Goal: Information Seeking & Learning: Learn about a topic

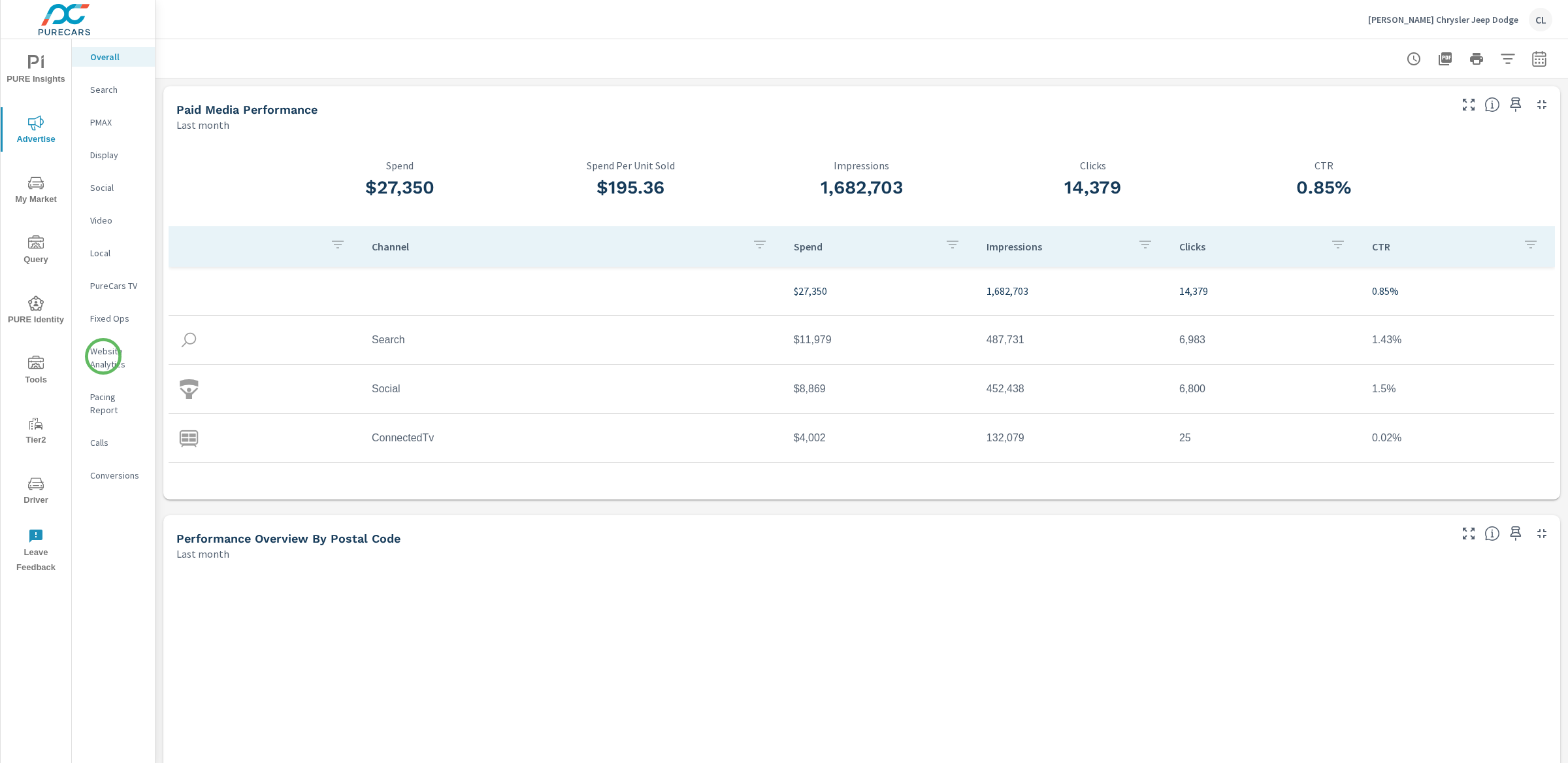
click at [103, 356] on p "Website Analytics" at bounding box center [117, 358] width 54 height 26
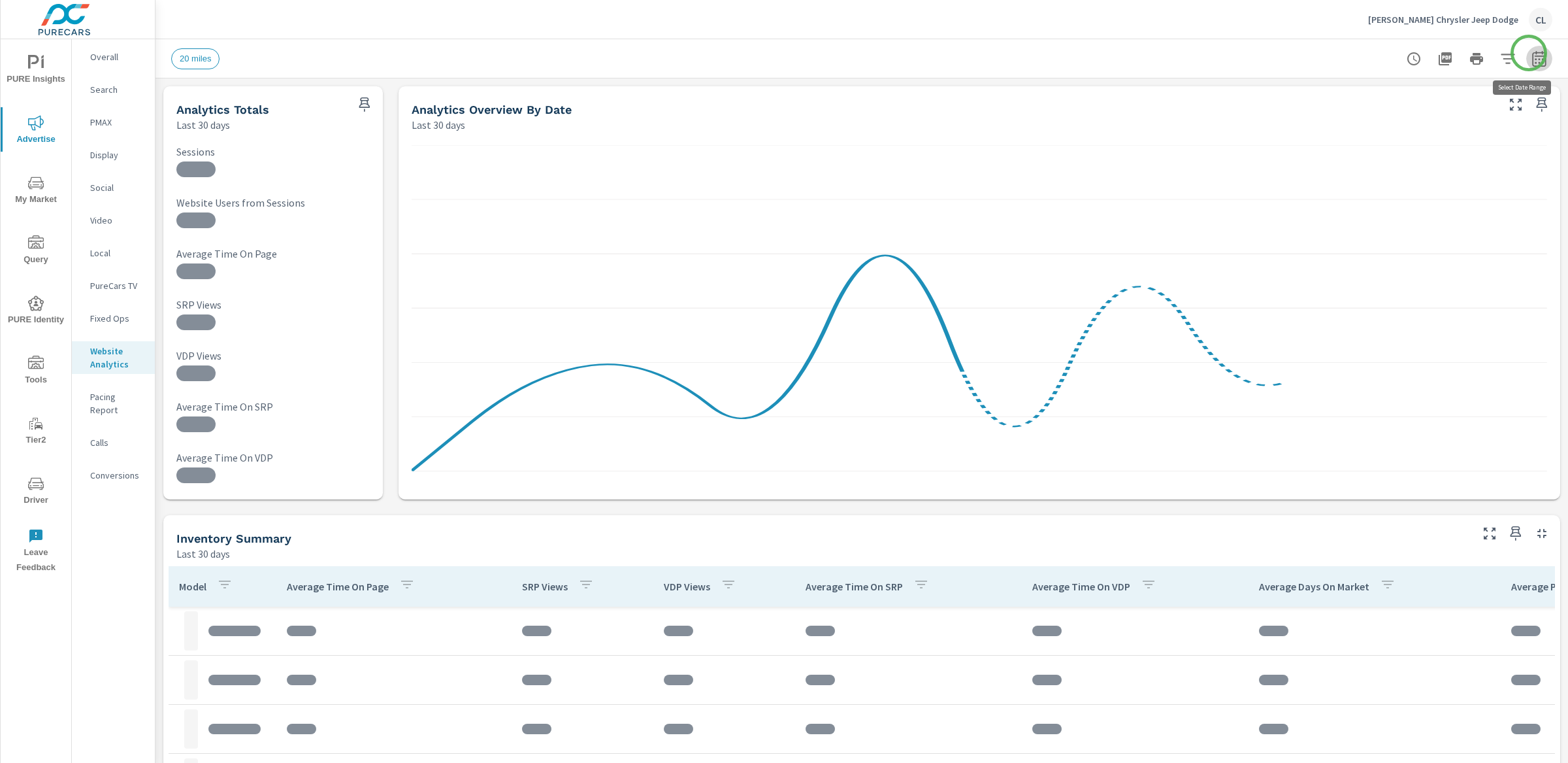
click at [1241, 53] on icon "button" at bounding box center [1540, 59] width 16 height 16
select select "Last 30 days"
click at [1241, 146] on p "+ Add comparison" at bounding box center [1435, 147] width 168 height 16
select select "Previous period"
click at [1241, 221] on span "Apply" at bounding box center [1394, 221] width 54 height 12
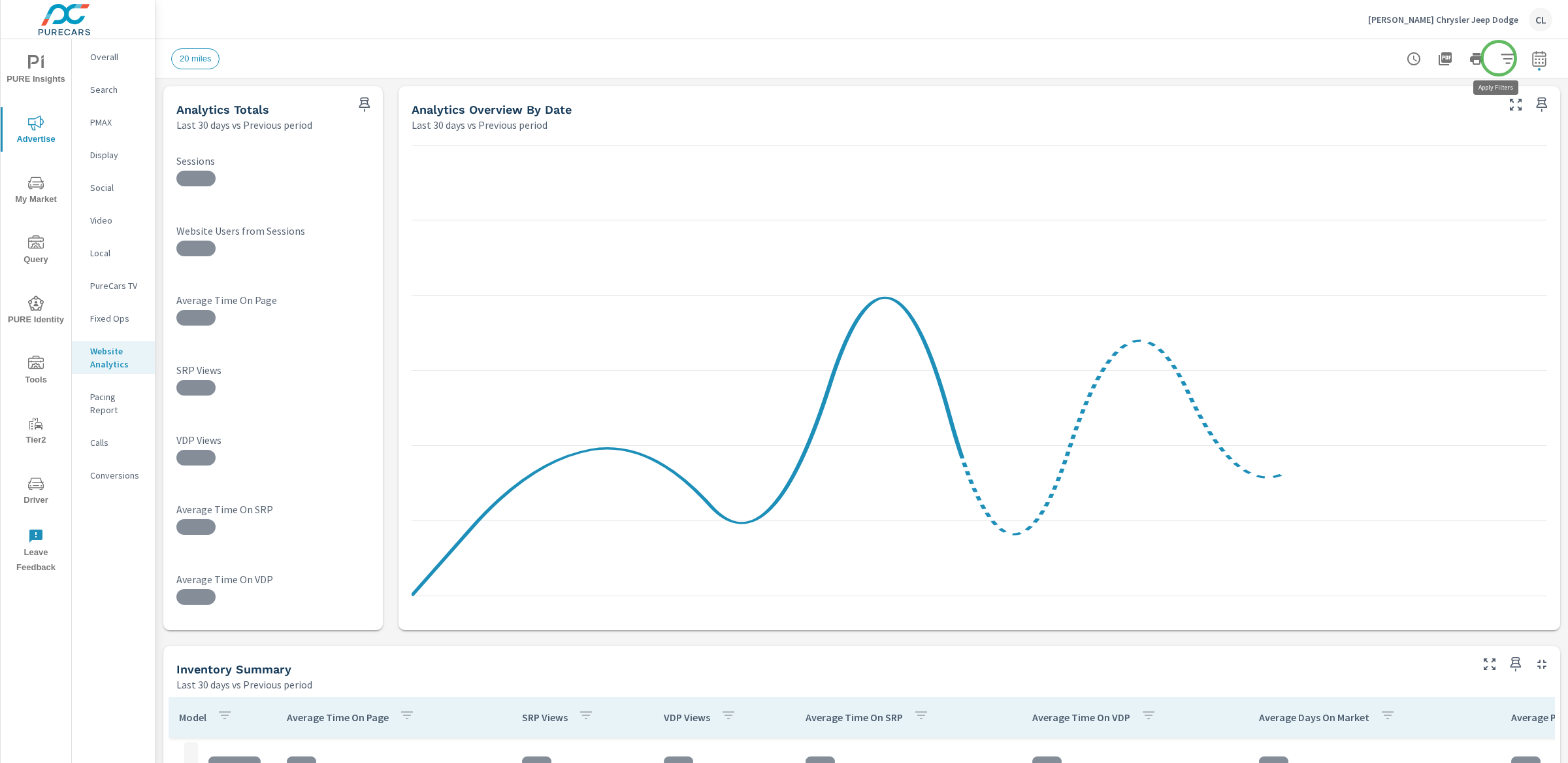
click at [1241, 57] on icon "button" at bounding box center [1507, 59] width 14 height 10
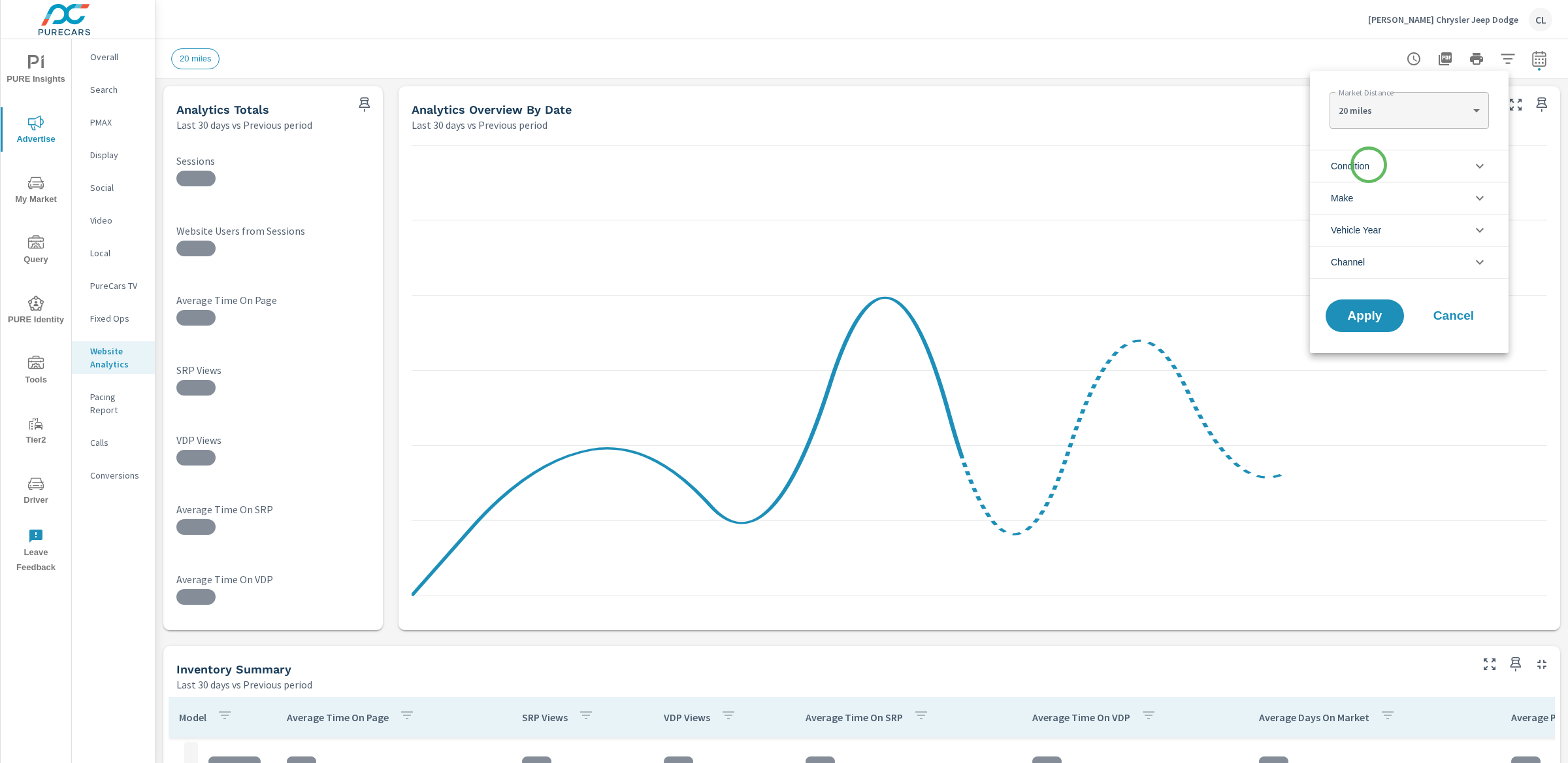
click at [1241, 166] on span "Condition" at bounding box center [1350, 166] width 38 height 31
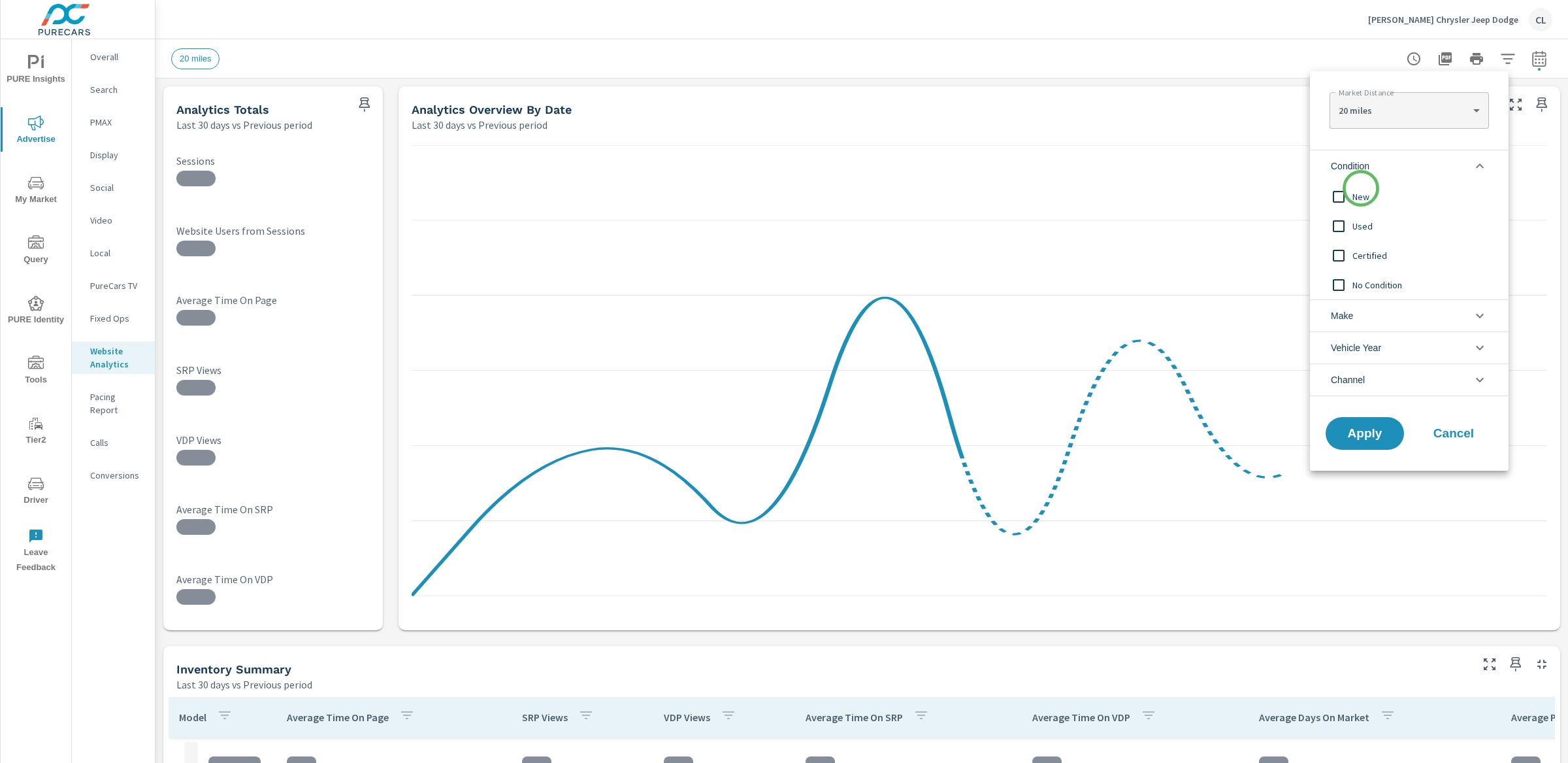
click at [1241, 191] on span "New" at bounding box center [1424, 197] width 143 height 16
click at [1241, 308] on li "Make" at bounding box center [1409, 315] width 199 height 32
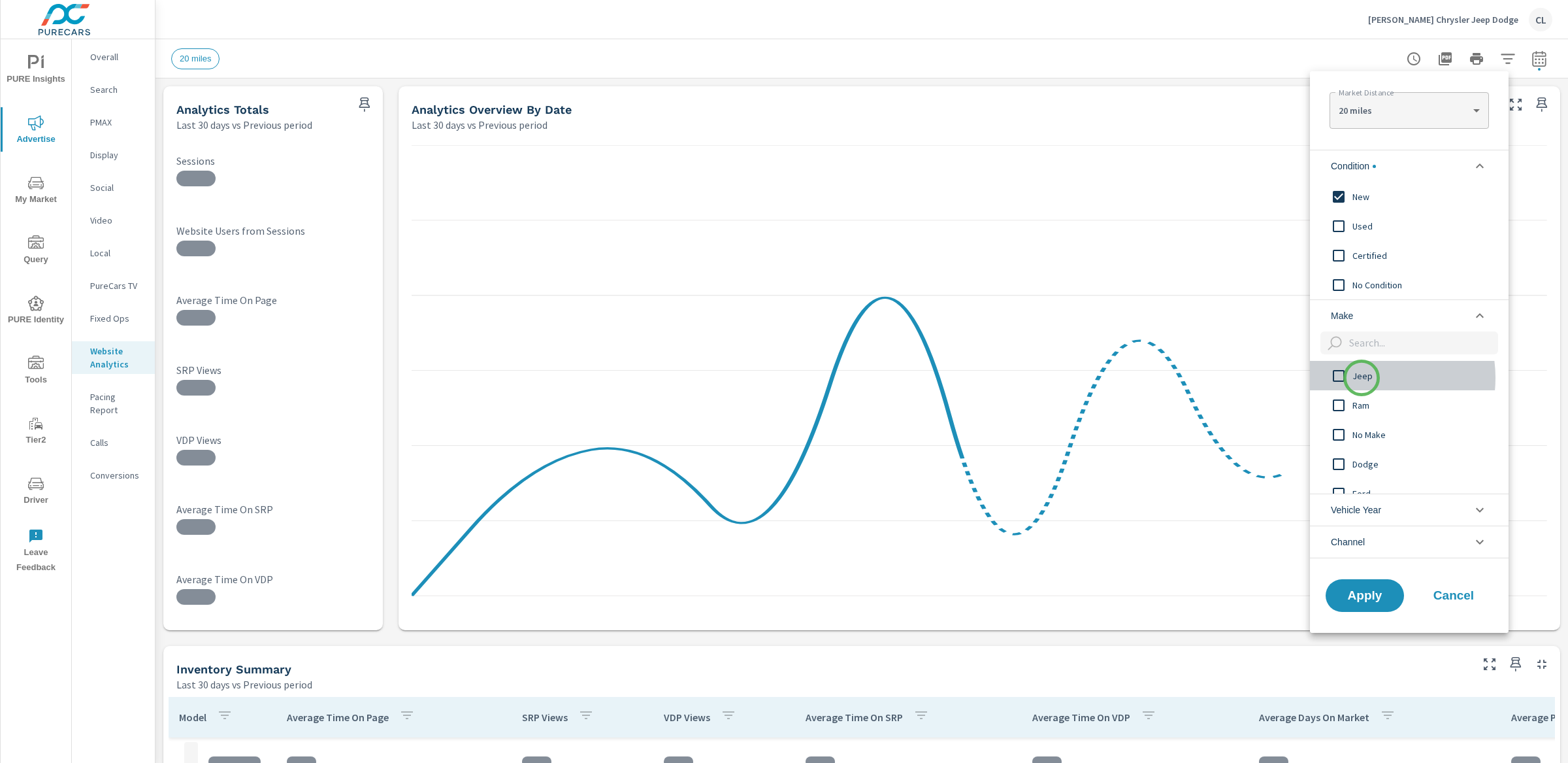
click at [1241, 378] on span "Jeep" at bounding box center [1424, 376] width 143 height 16
click at [1241, 407] on span "Ram" at bounding box center [1424, 405] width 143 height 16
click at [1241, 468] on span "Dodge" at bounding box center [1424, 464] width 143 height 16
click at [1241, 405] on span "Chrysler" at bounding box center [1424, 407] width 143 height 16
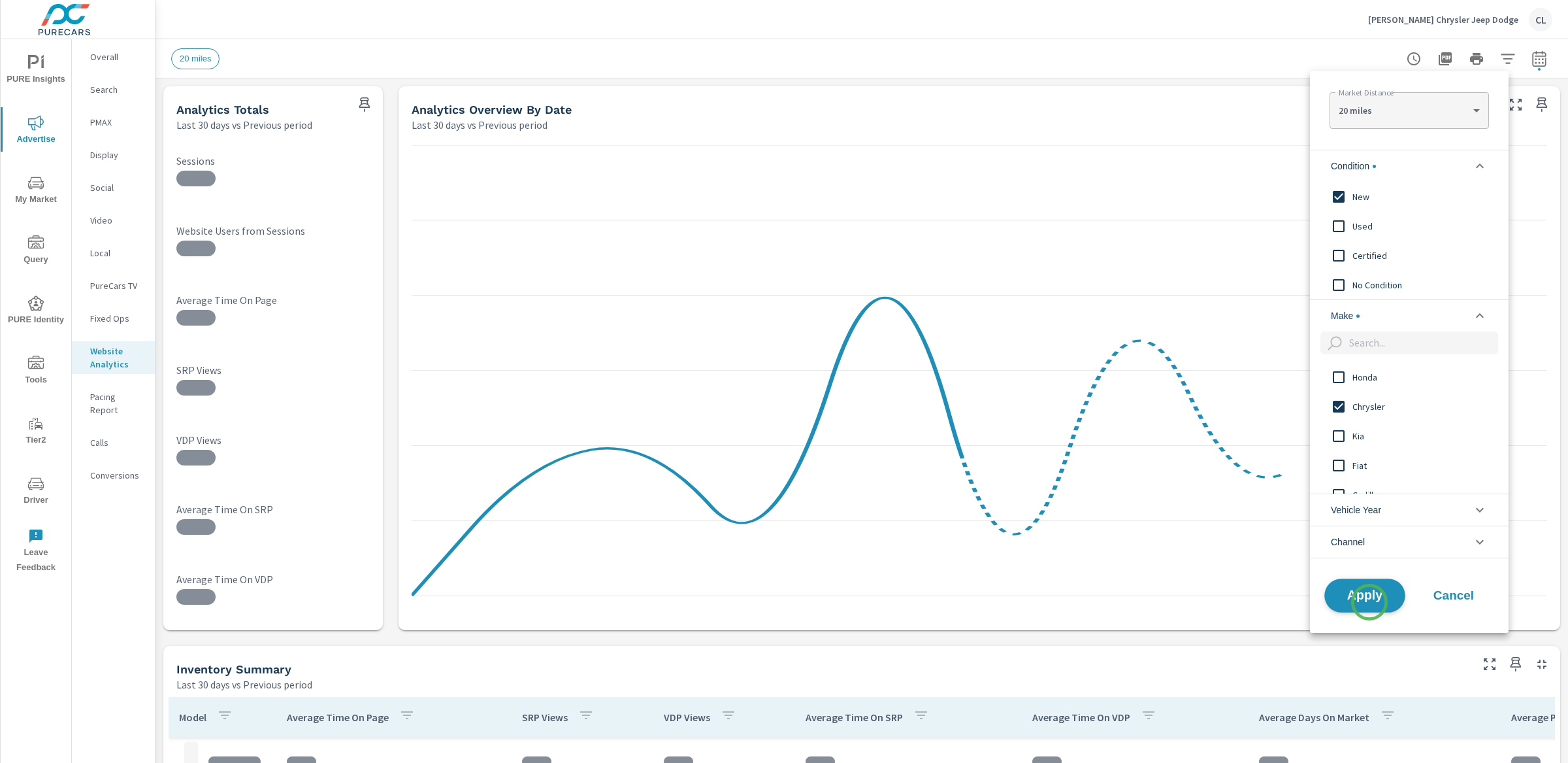
click at [1241, 597] on span "Apply" at bounding box center [1365, 595] width 54 height 12
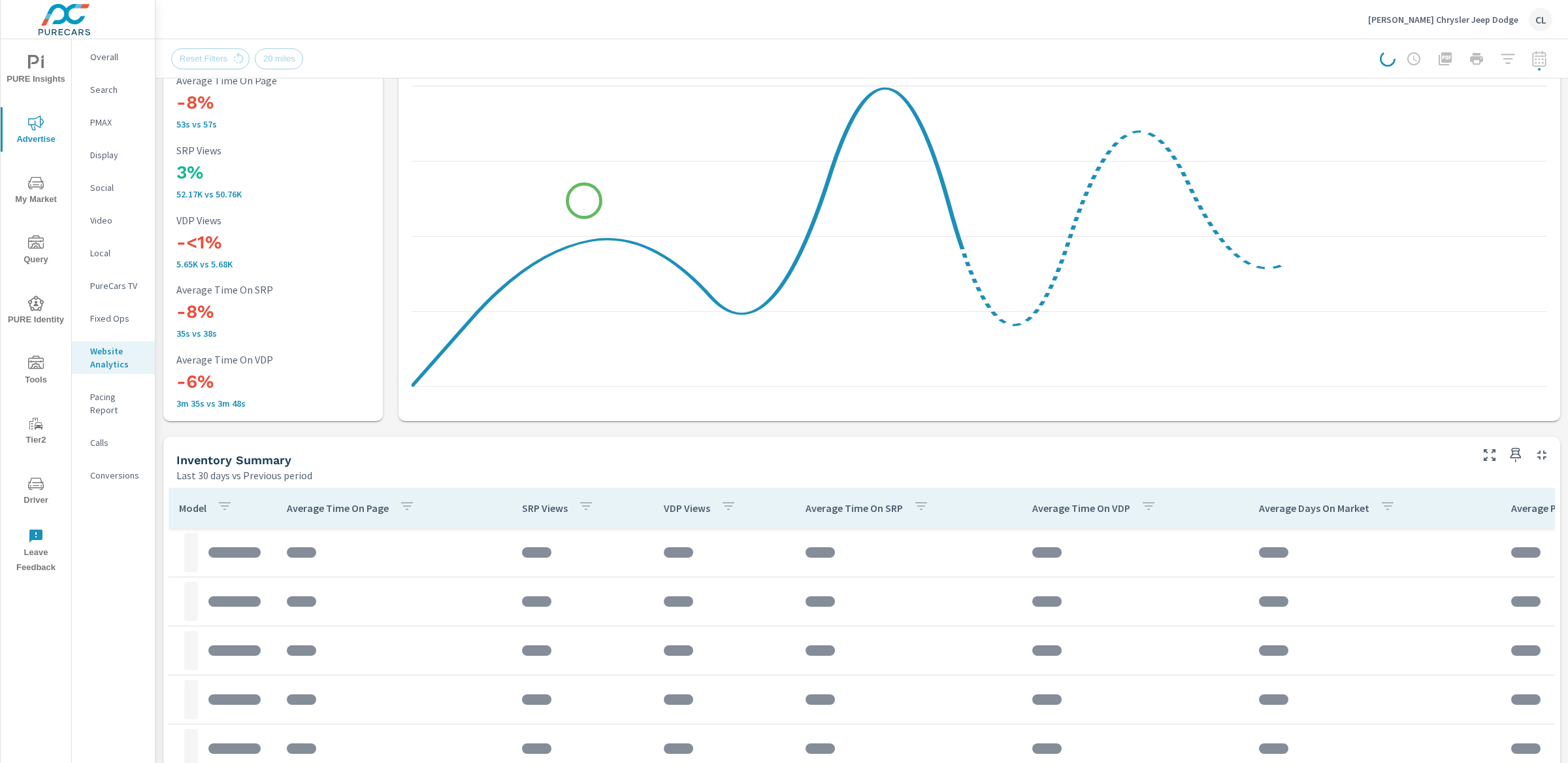
scroll to position [220, 0]
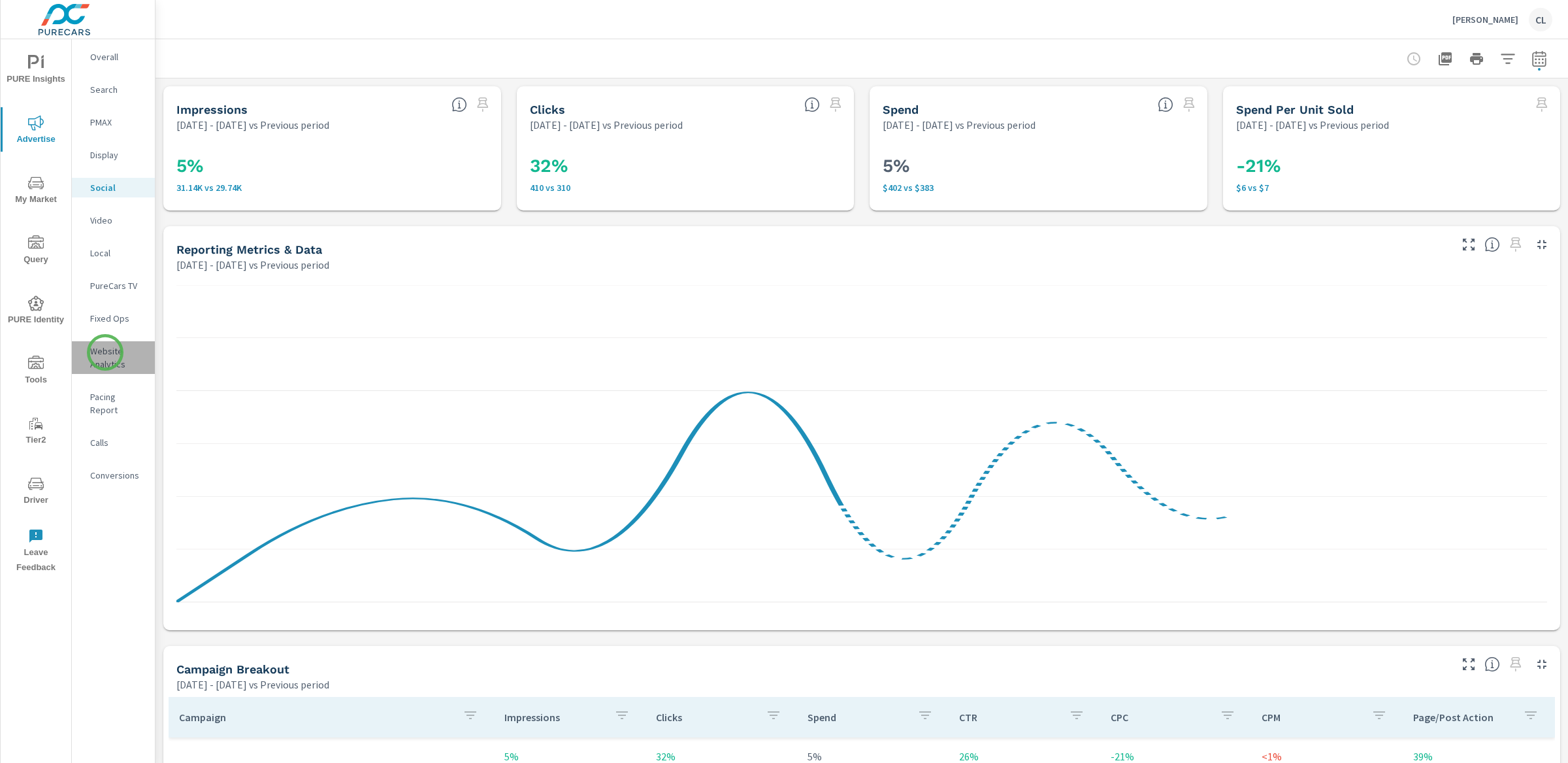
click at [105, 352] on p "Website Analytics" at bounding box center [117, 358] width 54 height 26
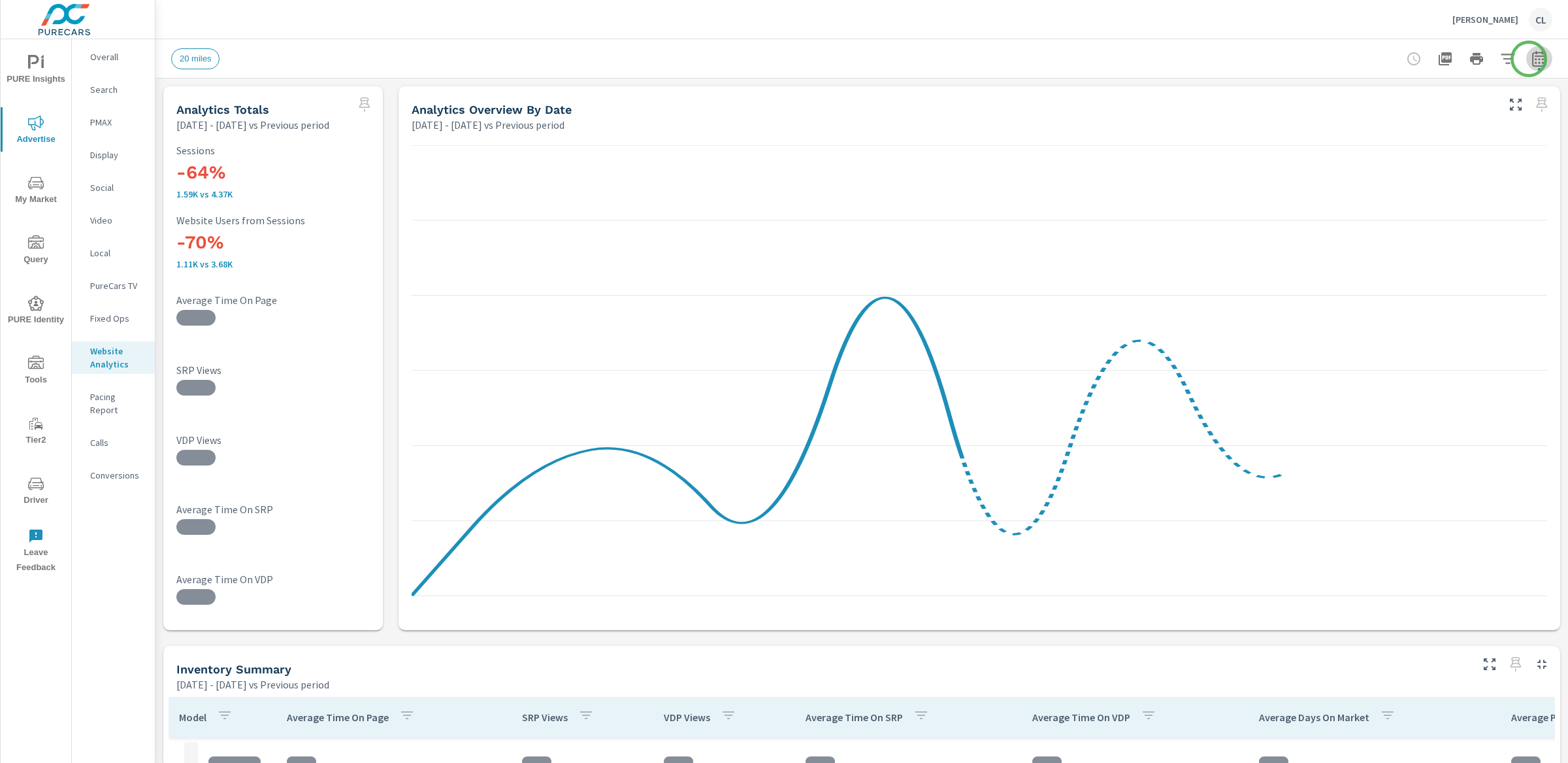
click at [1532, 59] on icon "button" at bounding box center [1540, 59] width 16 height 16
select select "Previous period"
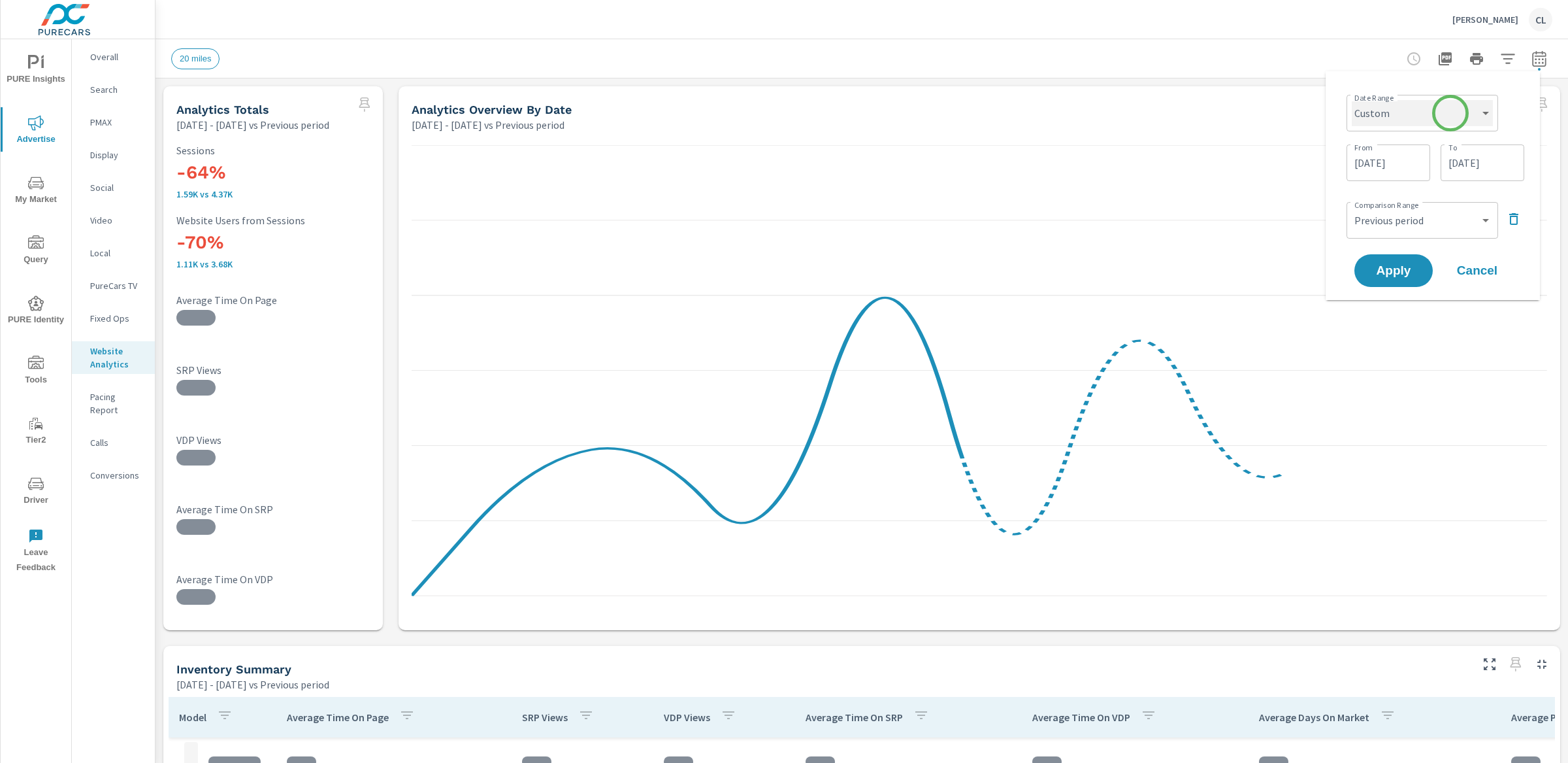
click at [1450, 113] on select "Custom Yesterday Last week Last 7 days Last 14 days Last 30 days Last 45 days L…" at bounding box center [1422, 113] width 141 height 26
click at [1352, 100] on select "Custom Yesterday Last week Last 7 days Last 14 days Last 30 days Last 45 days L…" at bounding box center [1422, 113] width 141 height 26
select select "Month to date"
click at [1401, 221] on span "Apply" at bounding box center [1394, 221] width 54 height 12
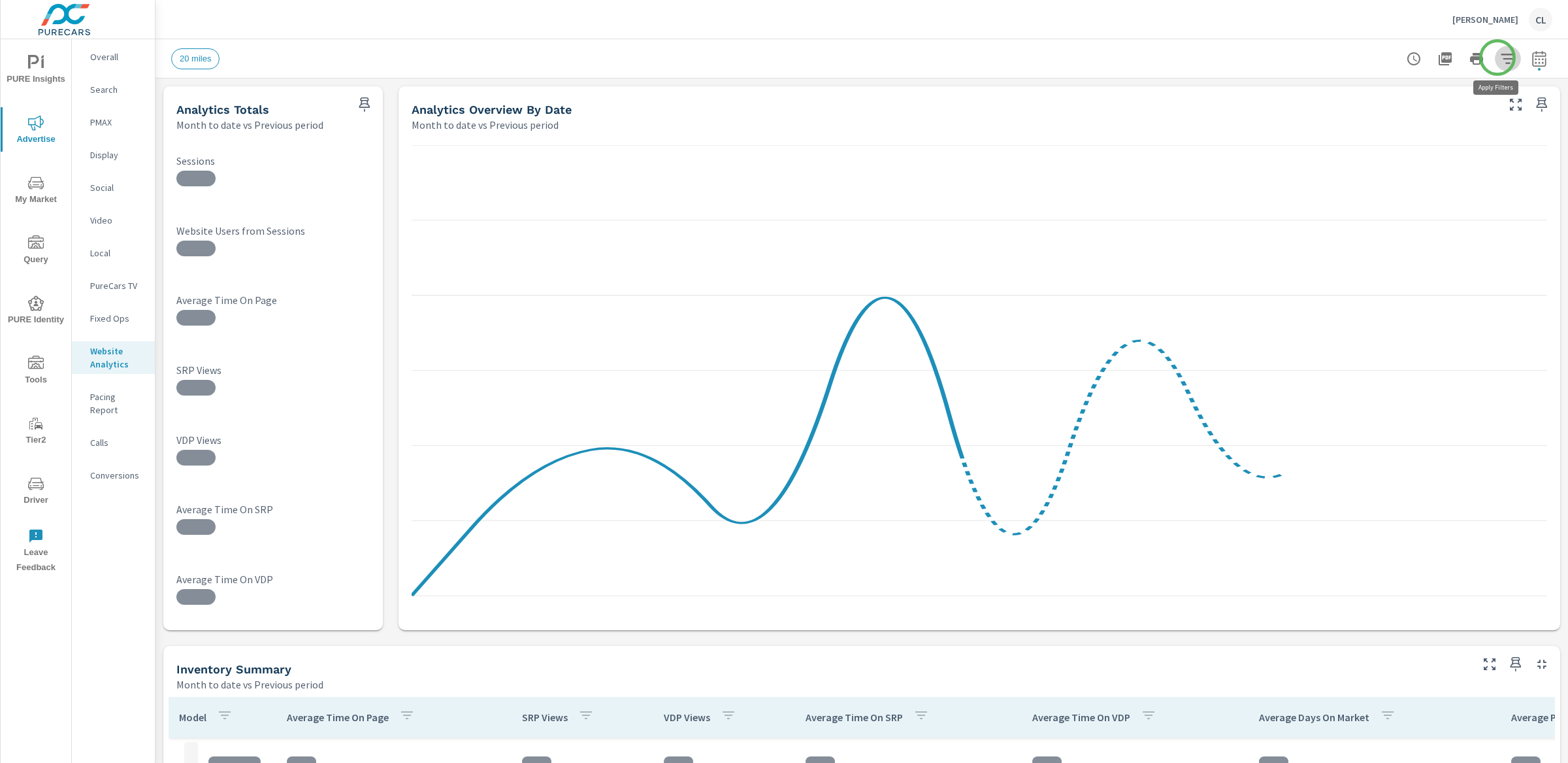
click at [1501, 57] on icon "button" at bounding box center [1507, 59] width 14 height 10
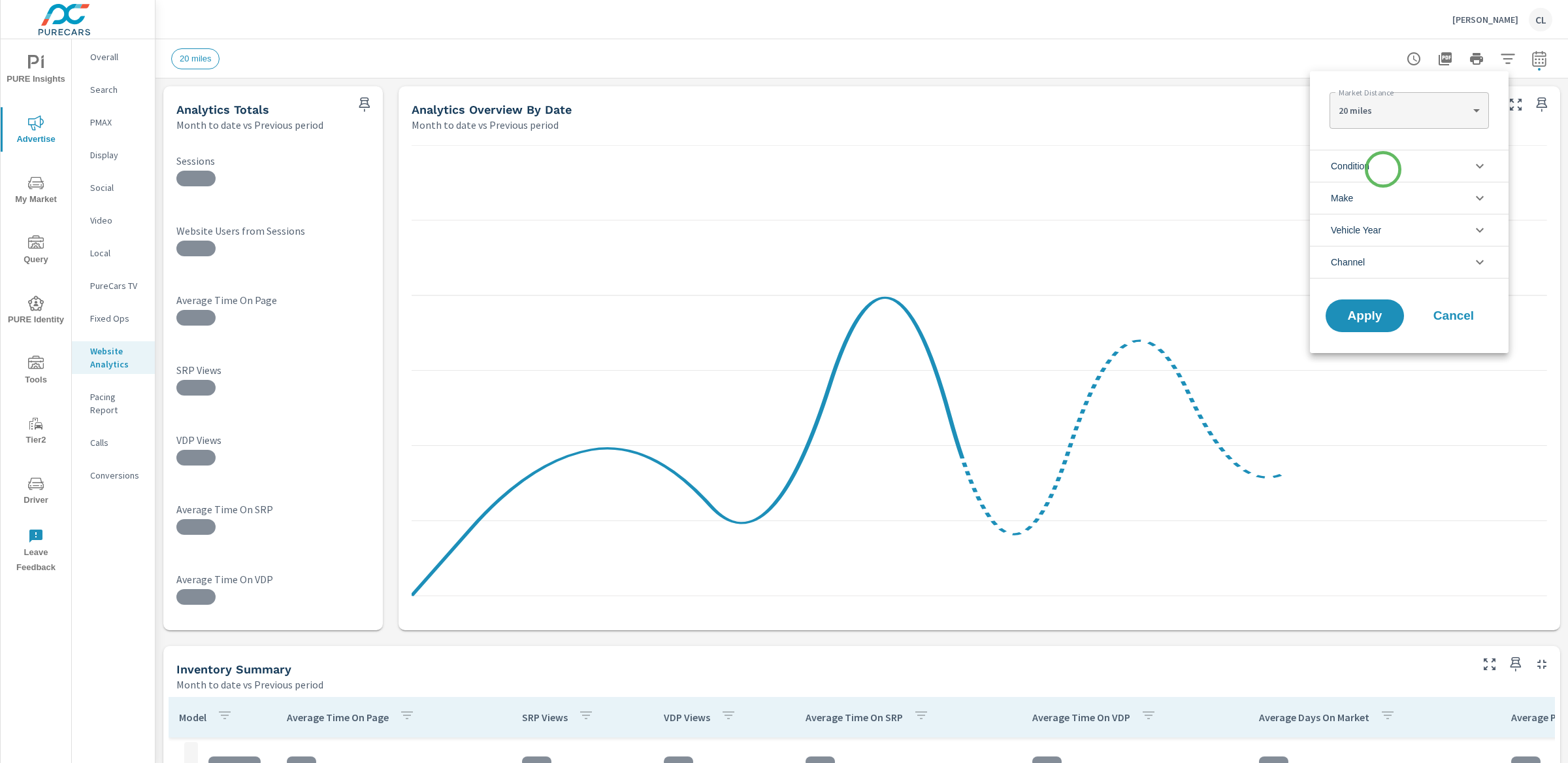
click at [1381, 171] on li "Condition" at bounding box center [1409, 166] width 199 height 32
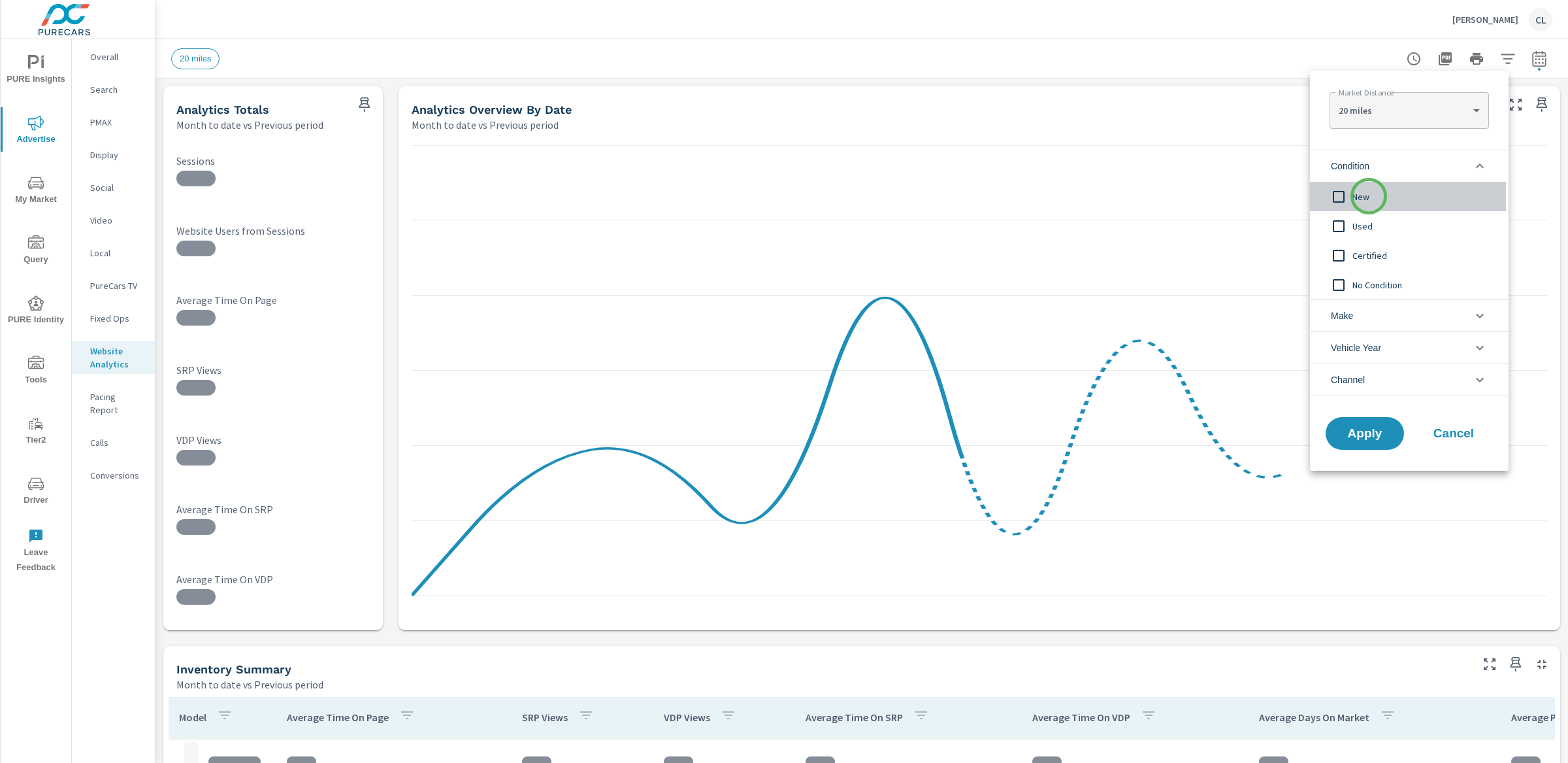
click at [1368, 196] on span "New" at bounding box center [1424, 197] width 143 height 16
click at [1371, 329] on li "Make" at bounding box center [1409, 315] width 199 height 32
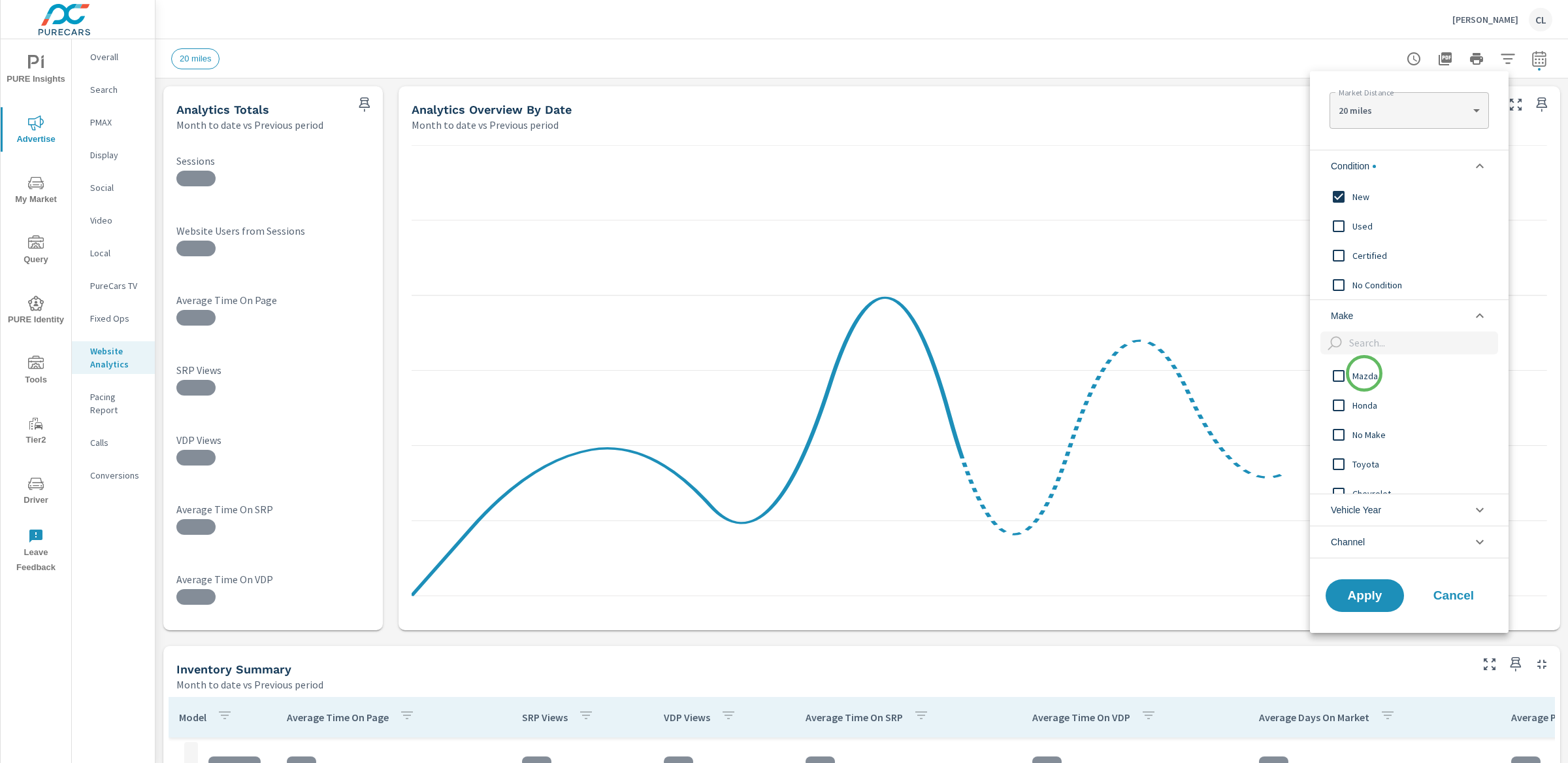
click at [1364, 375] on span "Mazda" at bounding box center [1424, 376] width 143 height 16
click at [1358, 590] on span "Apply" at bounding box center [1365, 595] width 54 height 12
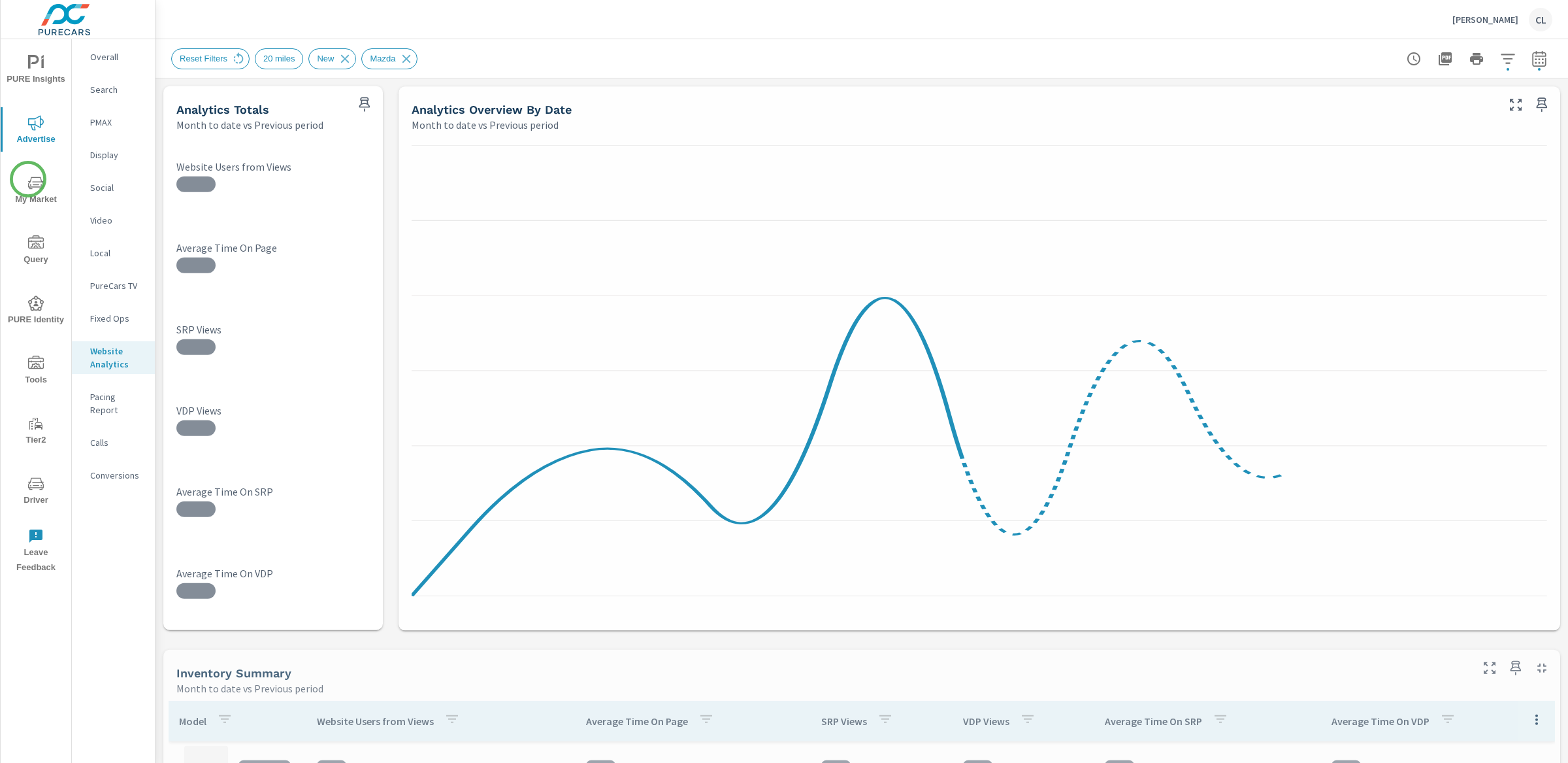
click at [28, 180] on icon "nav menu" at bounding box center [36, 183] width 16 height 16
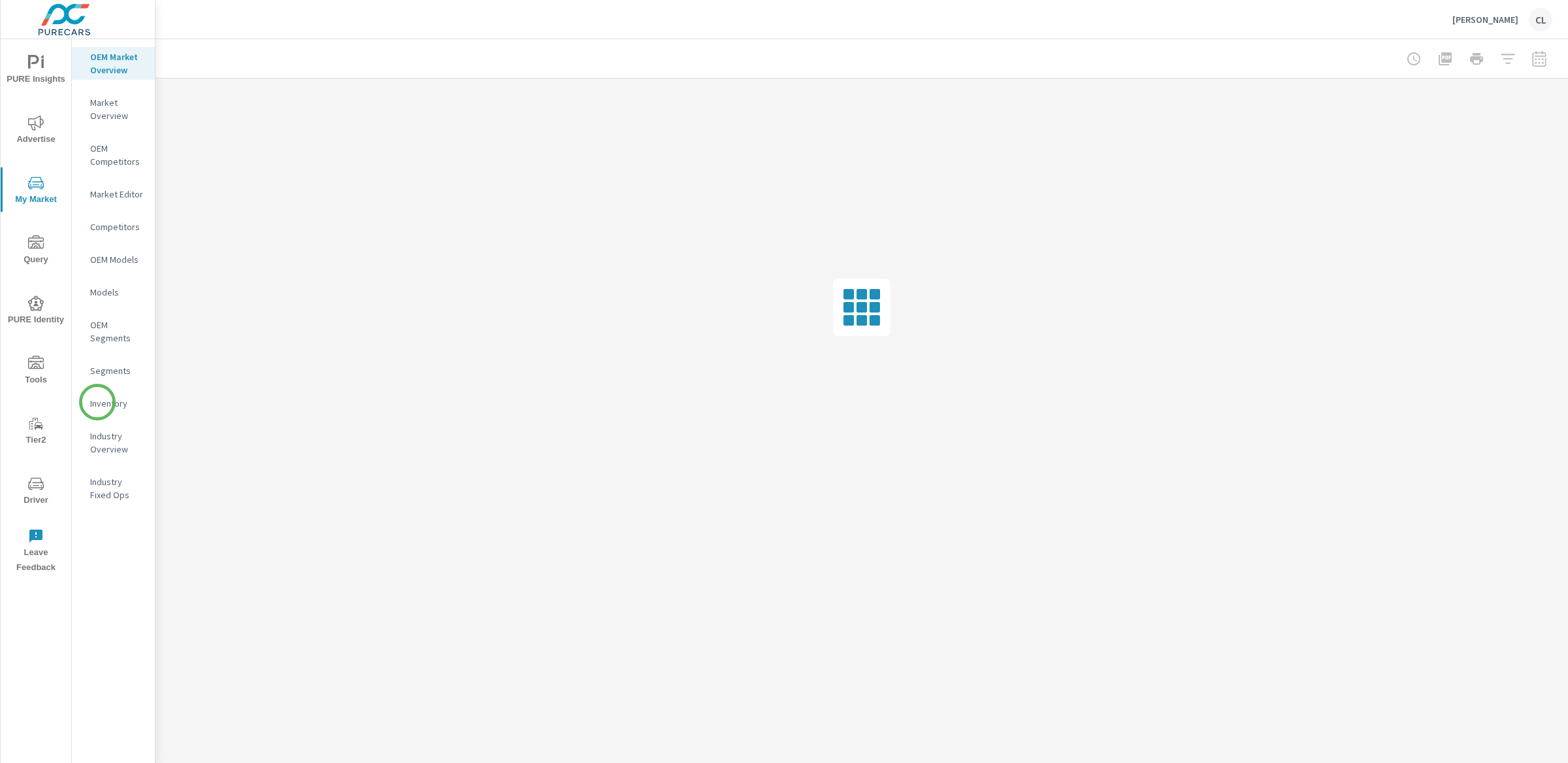
click at [97, 402] on p "Inventory" at bounding box center [117, 404] width 54 height 13
click at [112, 56] on p "OEM Market Overview" at bounding box center [117, 63] width 54 height 26
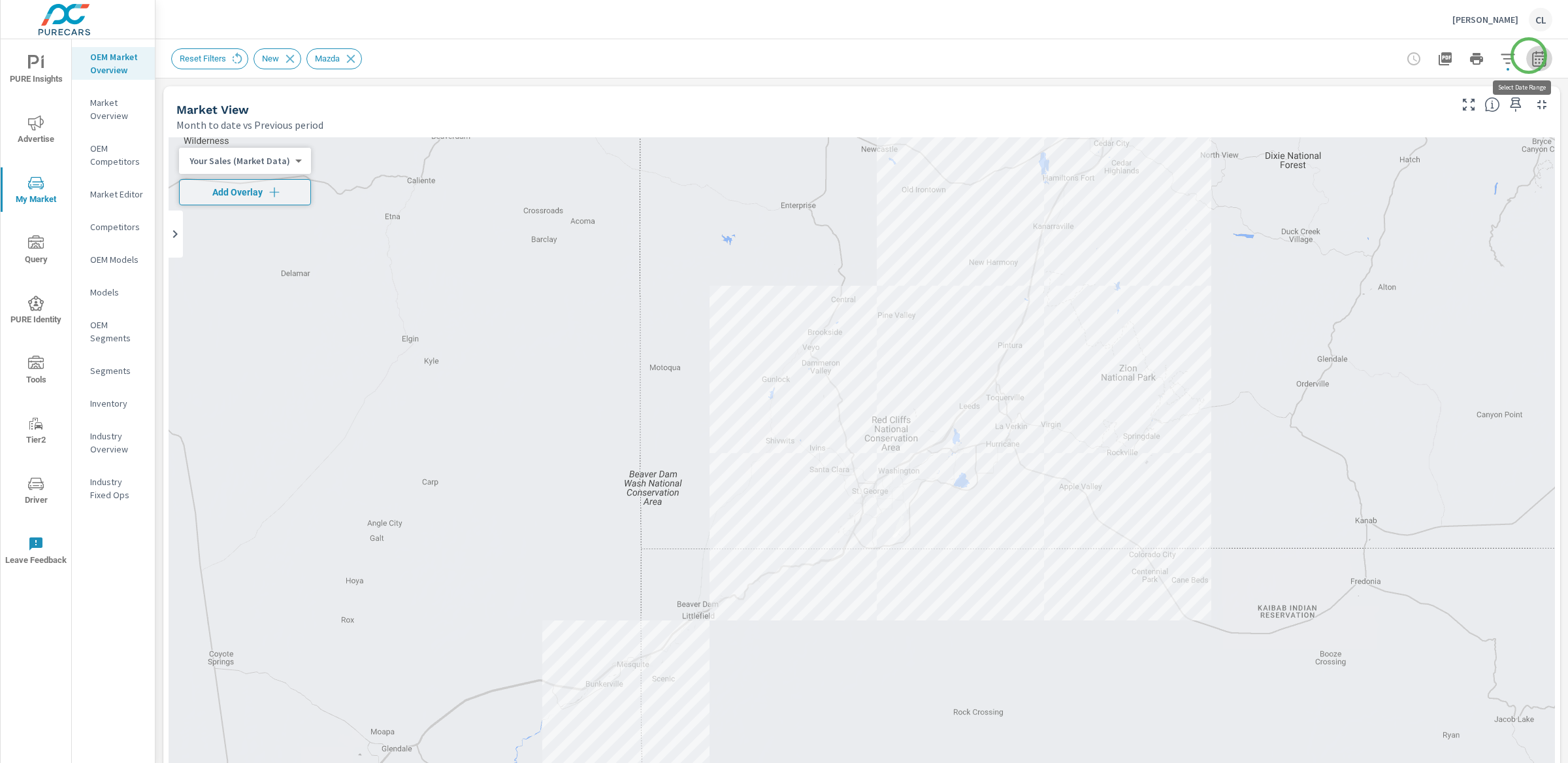
click at [1532, 56] on icon "button" at bounding box center [1538, 58] width 14 height 16
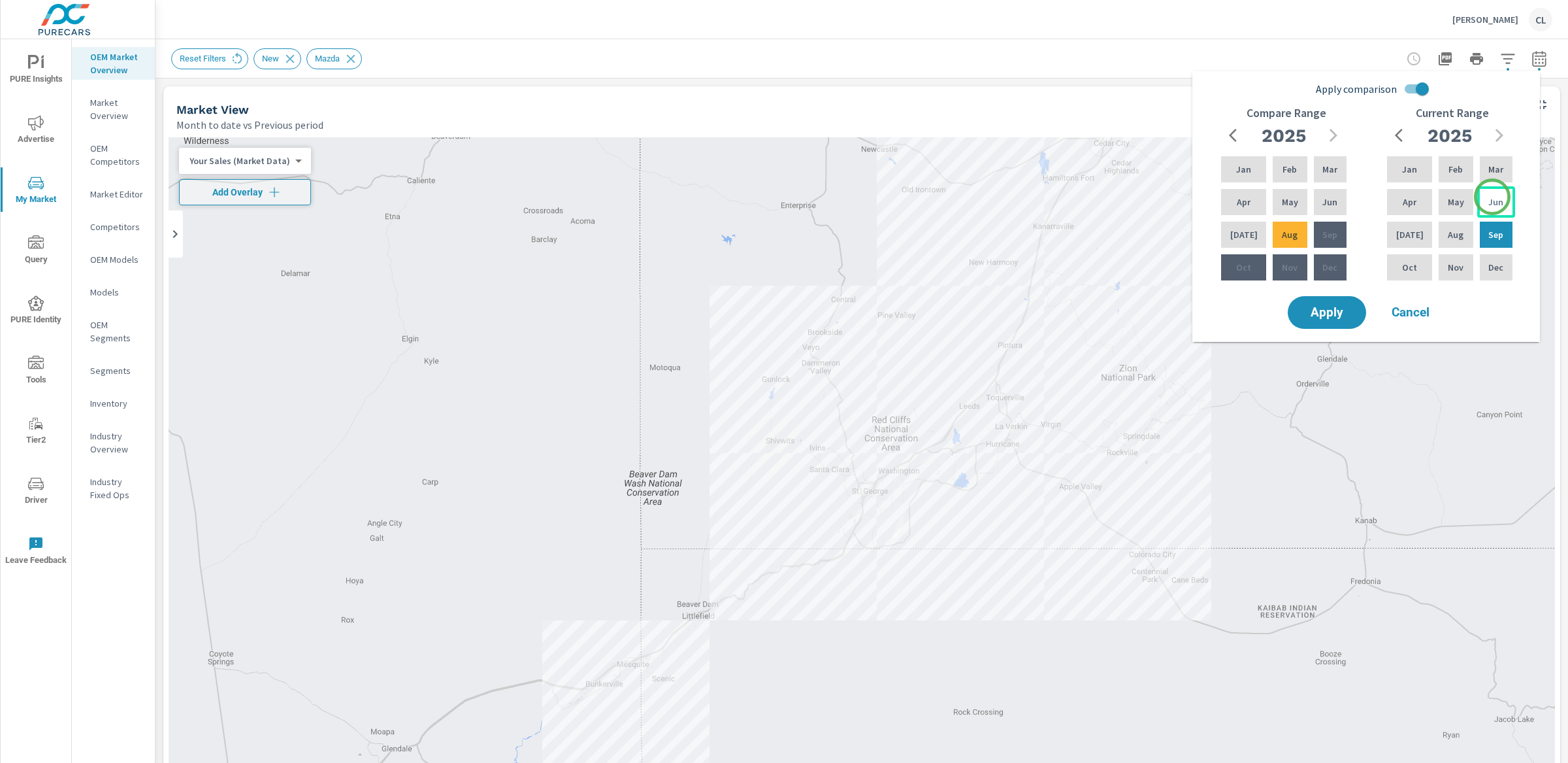
click at [1493, 197] on p "Jun" at bounding box center [1495, 202] width 15 height 13
click at [1454, 229] on p "Aug" at bounding box center [1456, 234] width 16 height 13
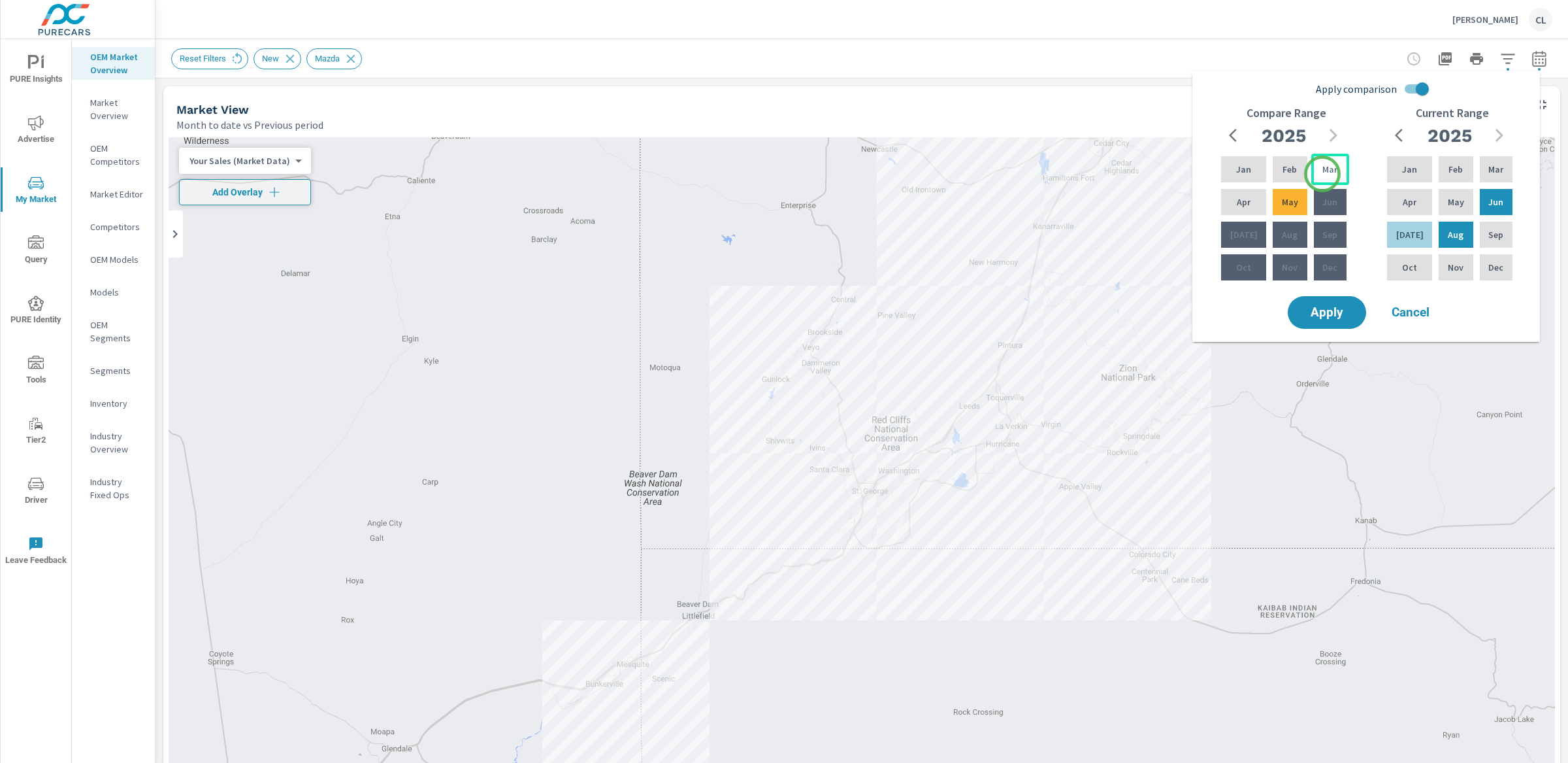
click at [1322, 174] on p "Mar" at bounding box center [1329, 169] width 15 height 13
click at [1289, 198] on p "May" at bounding box center [1290, 202] width 17 height 13
click at [1323, 314] on span "Apply" at bounding box center [1327, 312] width 54 height 12
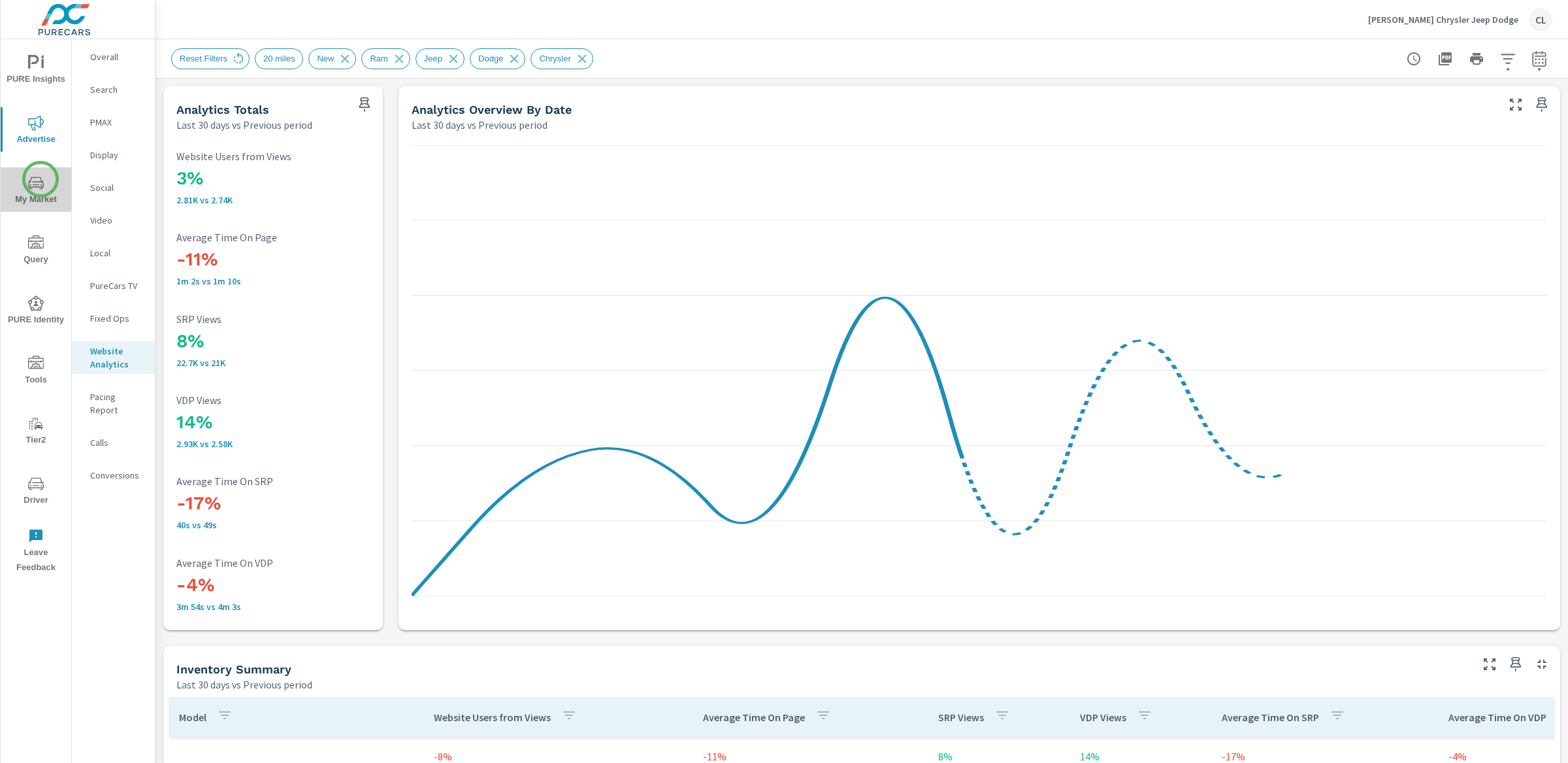
click at [41, 179] on icon "nav menu" at bounding box center [36, 182] width 16 height 12
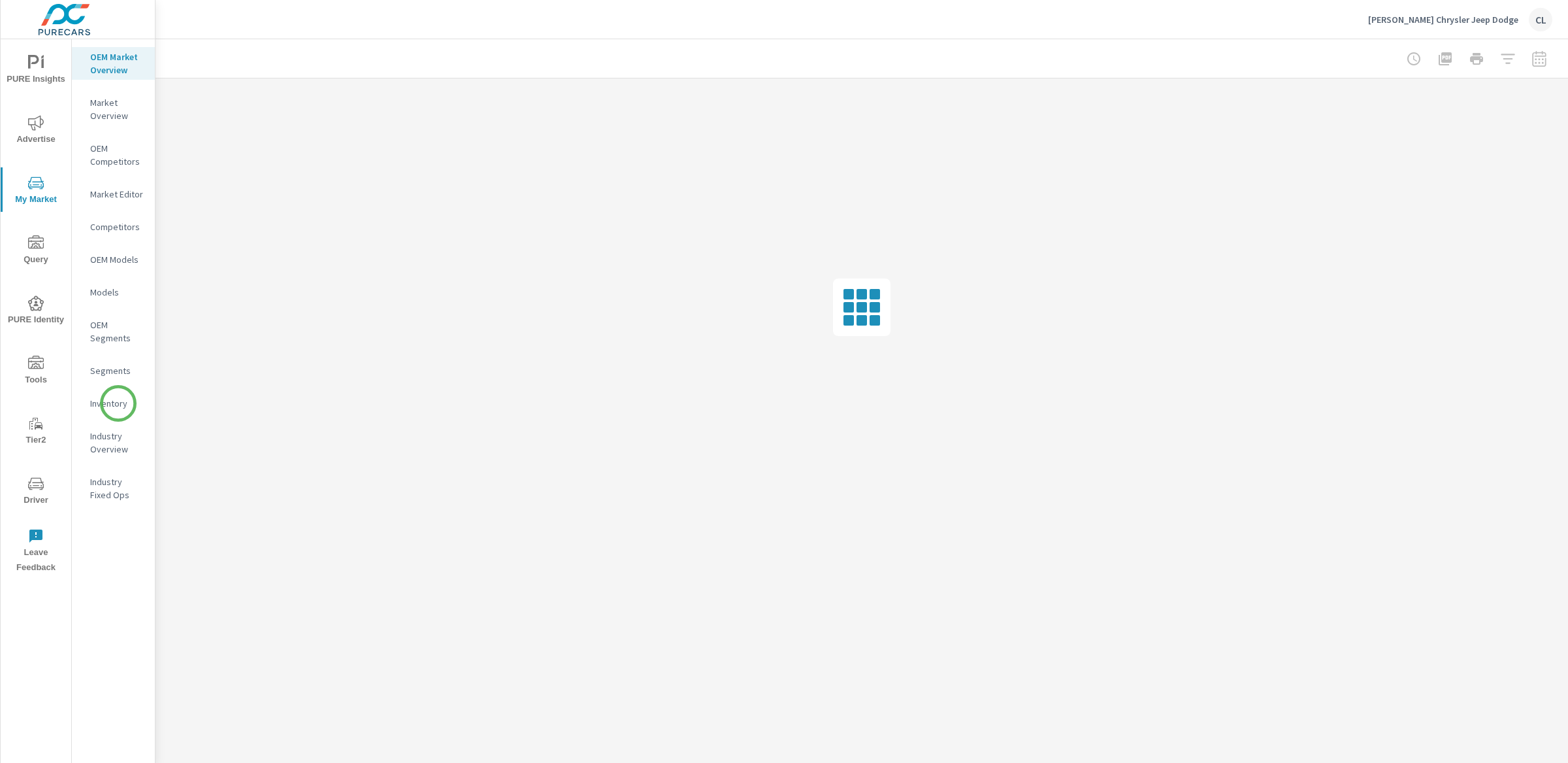
click at [118, 404] on p "Inventory" at bounding box center [117, 404] width 54 height 13
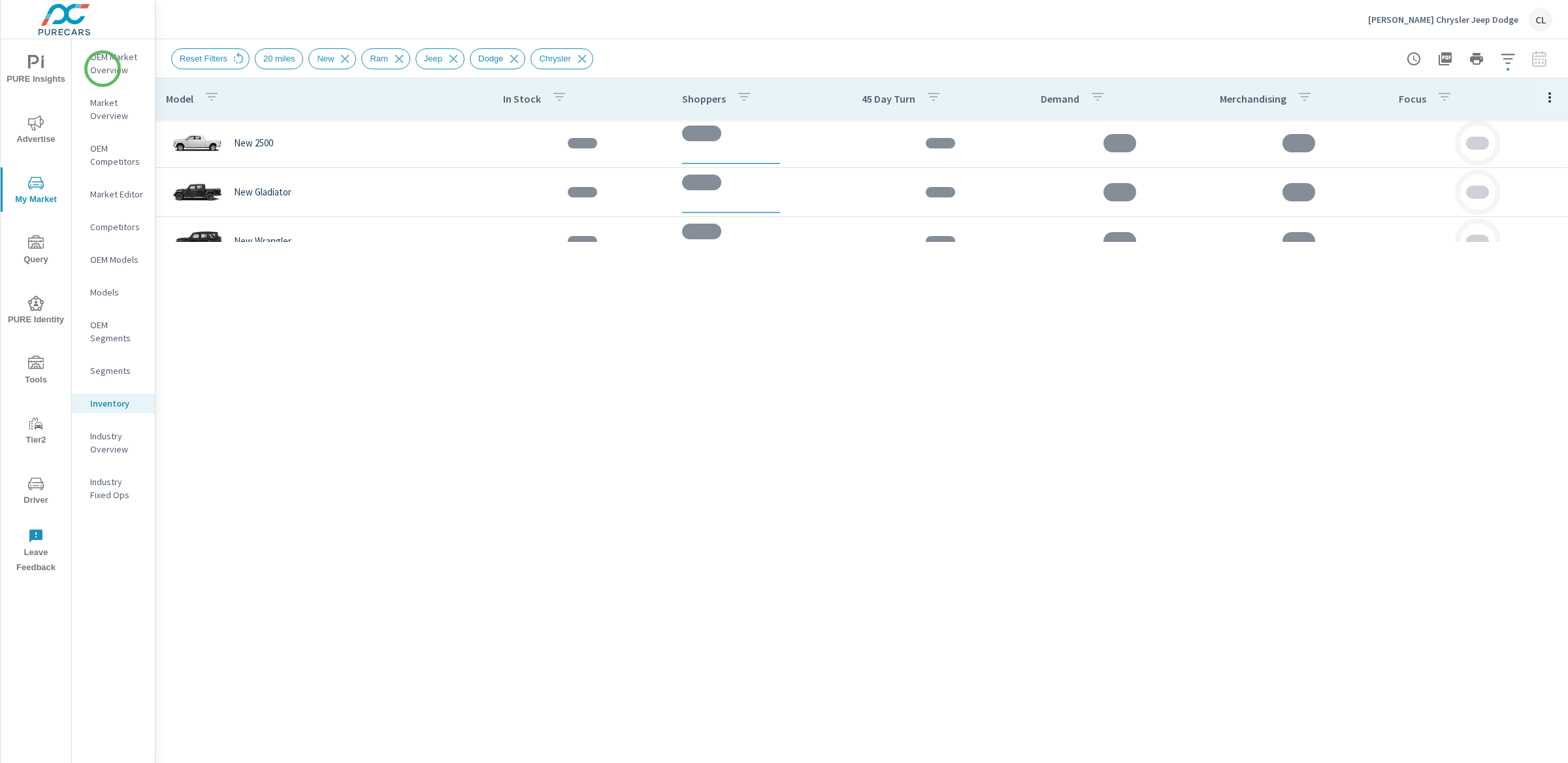
click at [102, 69] on p "OEM Market Overview" at bounding box center [117, 63] width 54 height 26
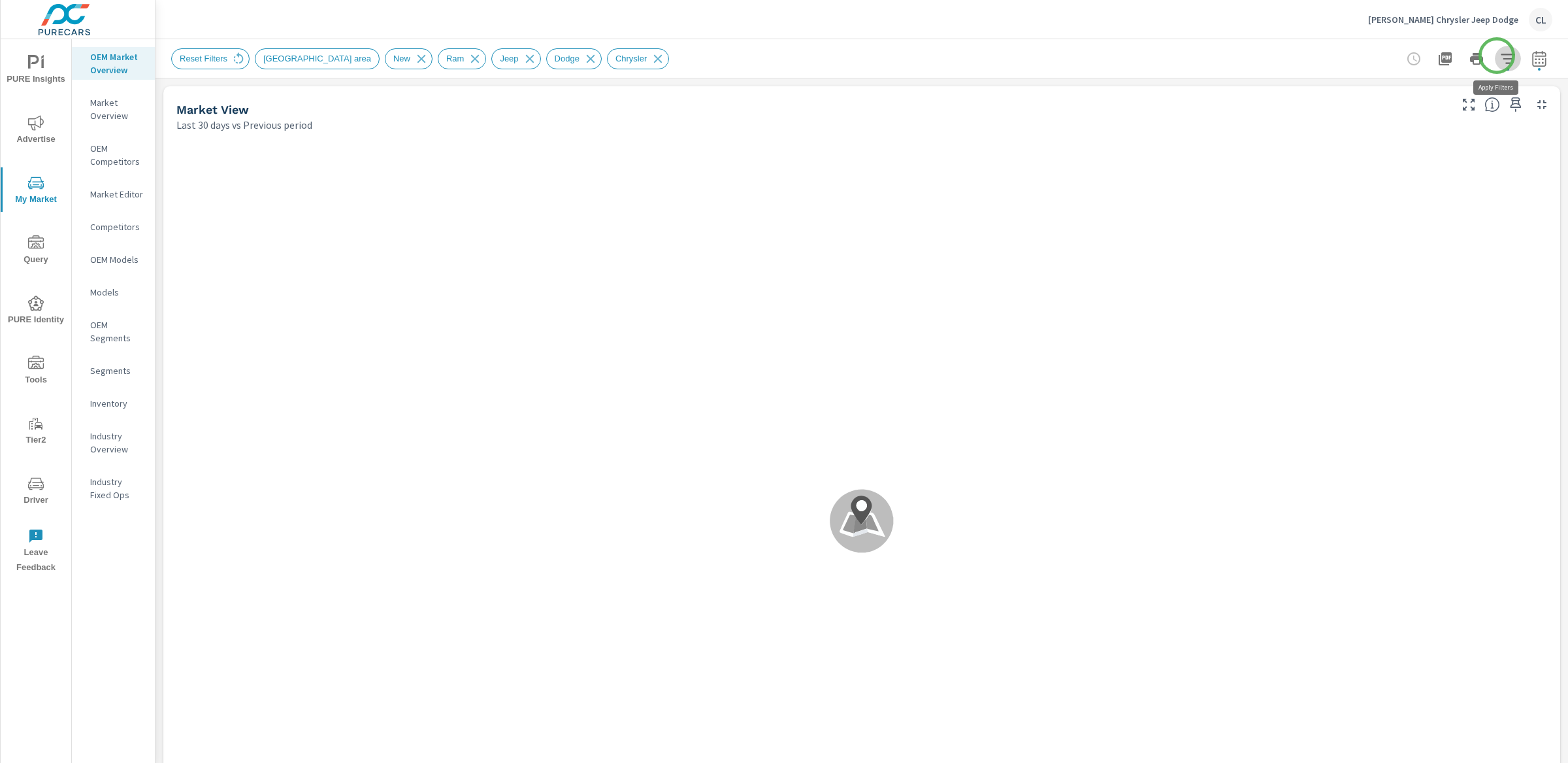
click at [1500, 56] on icon "button" at bounding box center [1508, 59] width 16 height 16
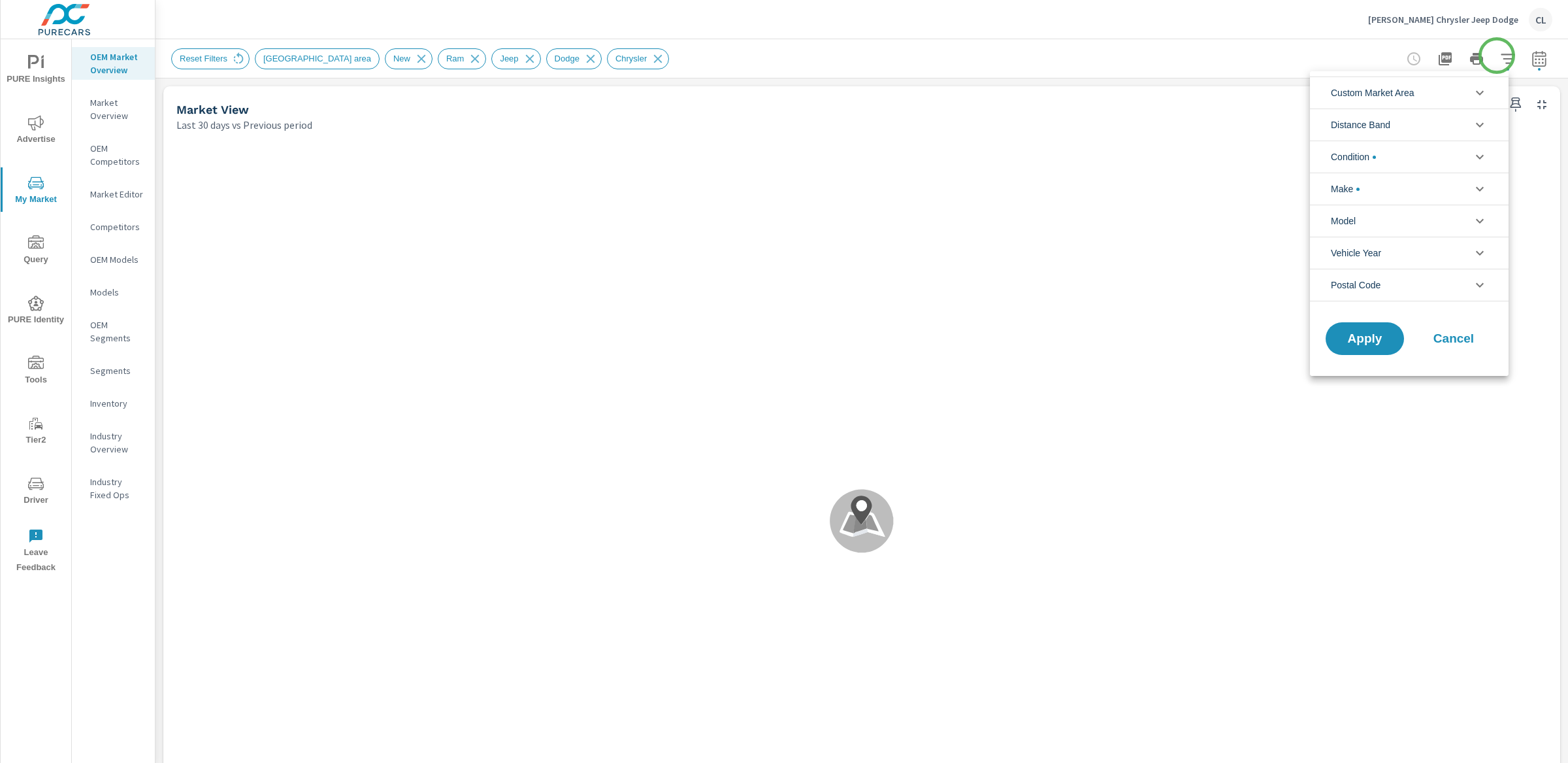
scroll to position [89, 0]
click at [1458, 88] on li "Custom Market Area" at bounding box center [1409, 92] width 199 height 32
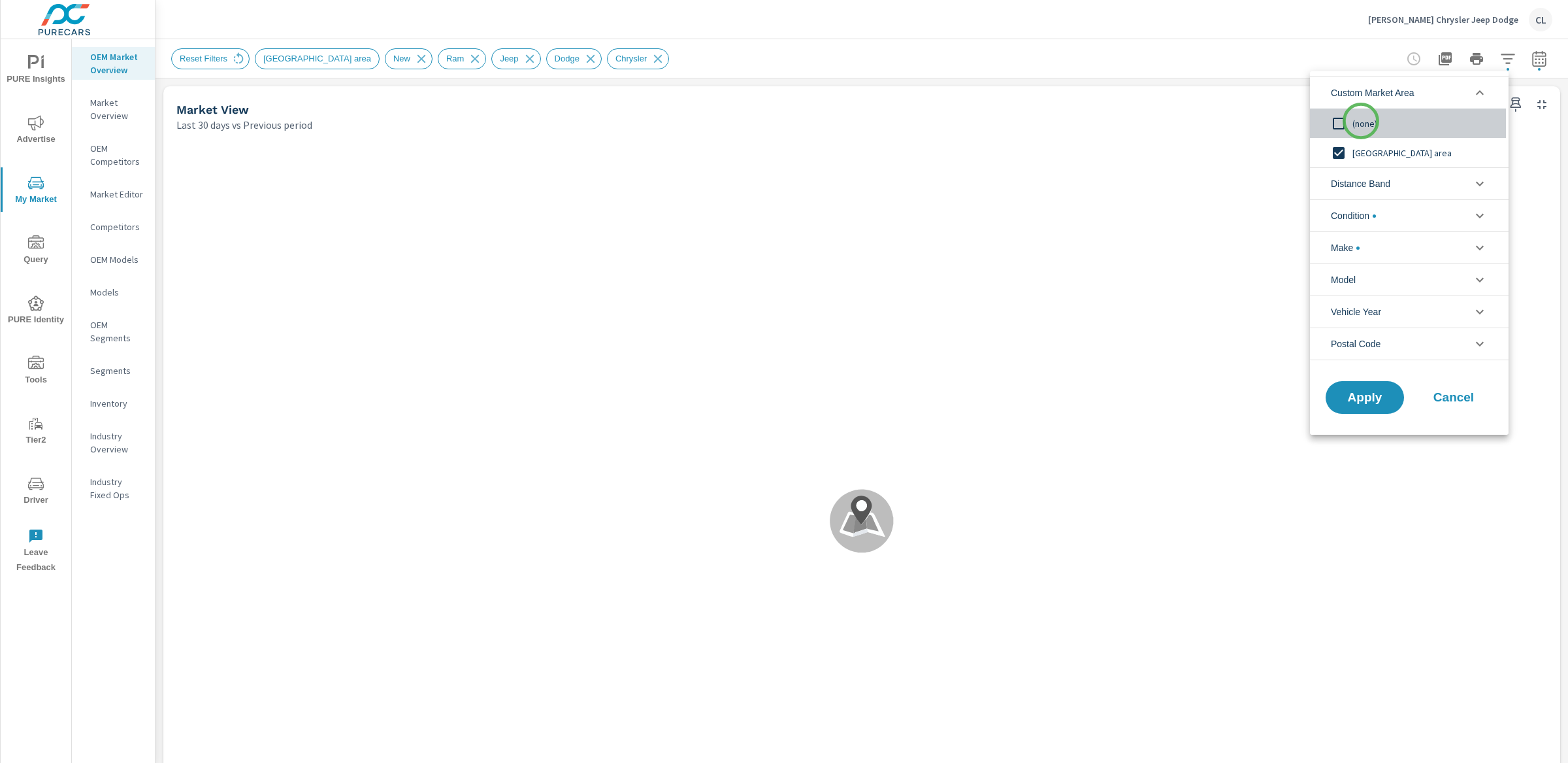
click at [1361, 121] on span "(none)" at bounding box center [1424, 123] width 143 height 16
click at [1379, 182] on span "Distance Band" at bounding box center [1360, 183] width 59 height 31
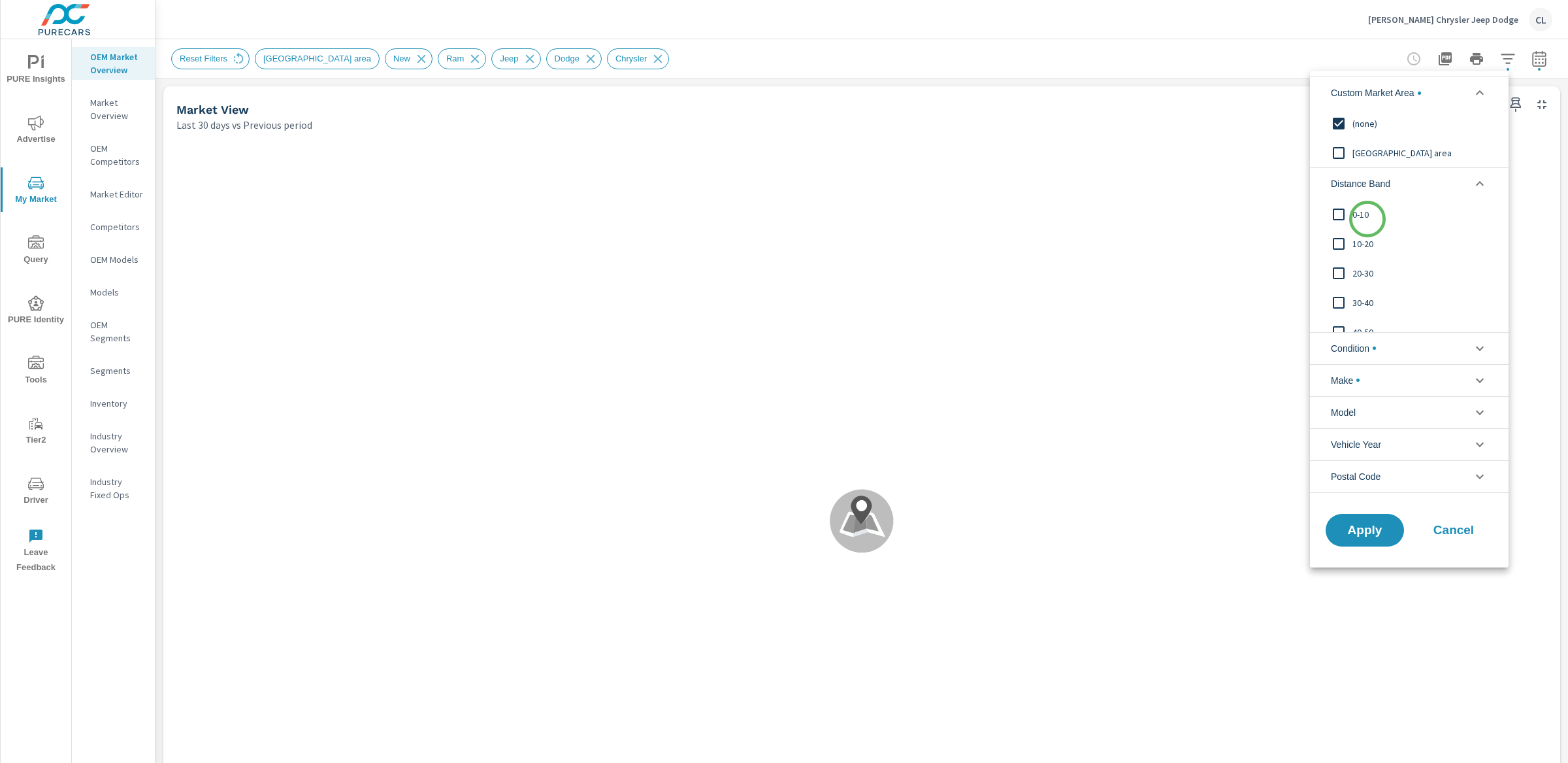
click at [1368, 219] on span "0-10" at bounding box center [1424, 215] width 143 height 16
click at [1360, 254] on div "10-20" at bounding box center [1408, 243] width 196 height 30
click at [1360, 272] on span "20-30" at bounding box center [1424, 274] width 143 height 16
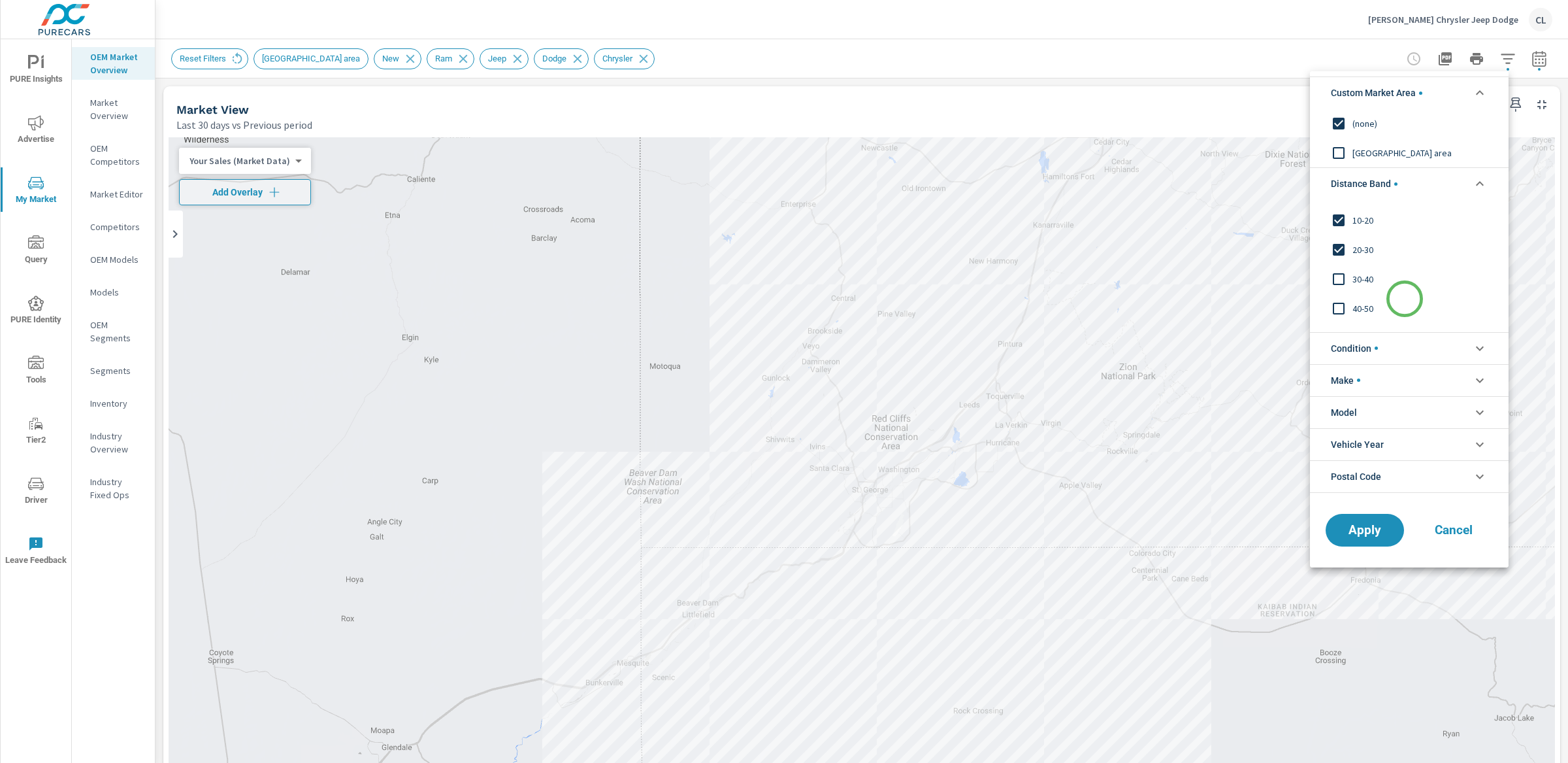
scroll to position [44, 0]
click at [1356, 258] on span "30-40" at bounding box center [1424, 259] width 143 height 16
click at [1361, 285] on span "40-50" at bounding box center [1424, 288] width 143 height 16
click at [1360, 318] on span "50-60" at bounding box center [1424, 318] width 143 height 16
click at [1368, 536] on span "Apply" at bounding box center [1365, 529] width 54 height 12
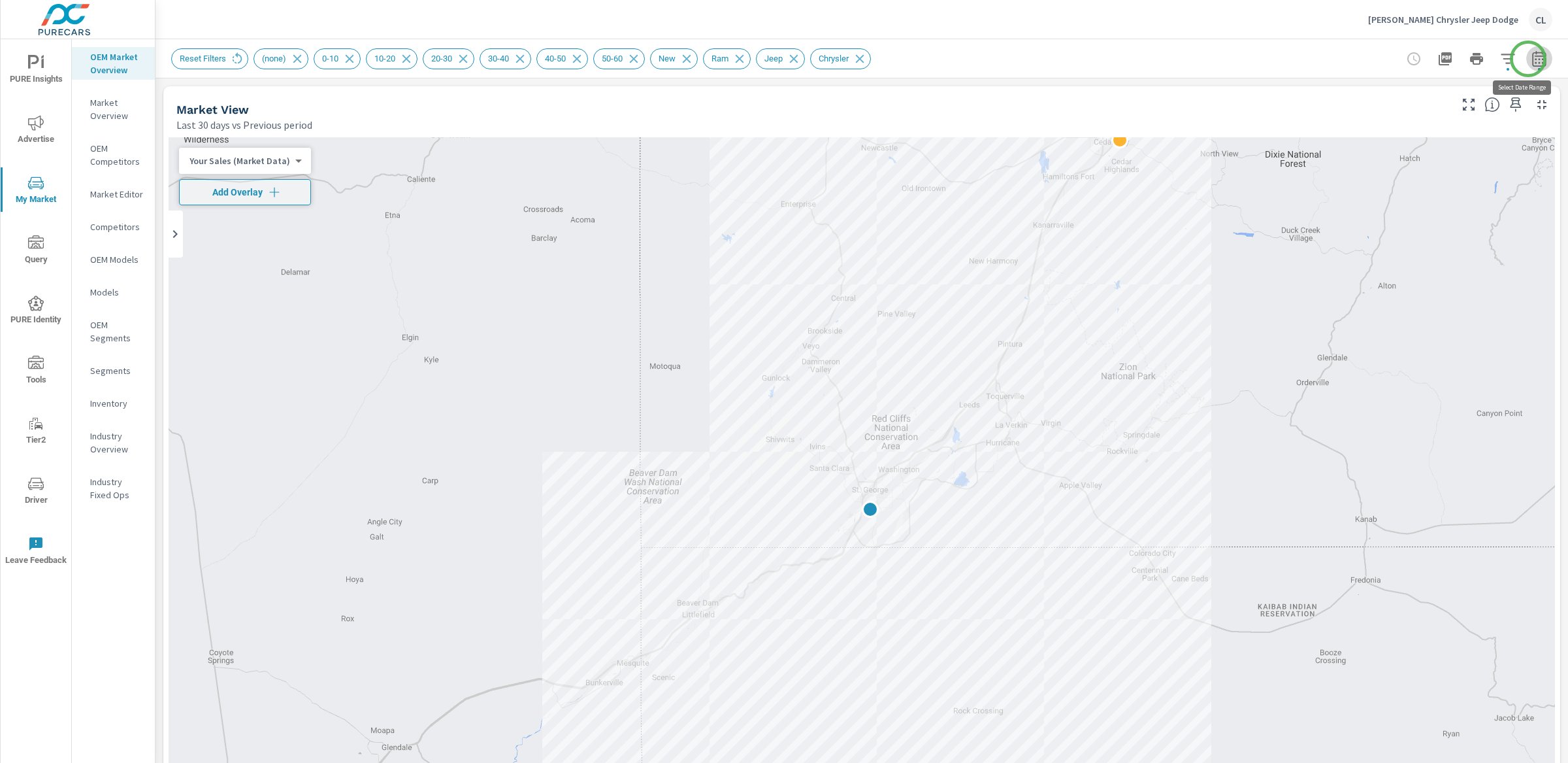
click at [1532, 59] on icon "button" at bounding box center [1540, 59] width 16 height 16
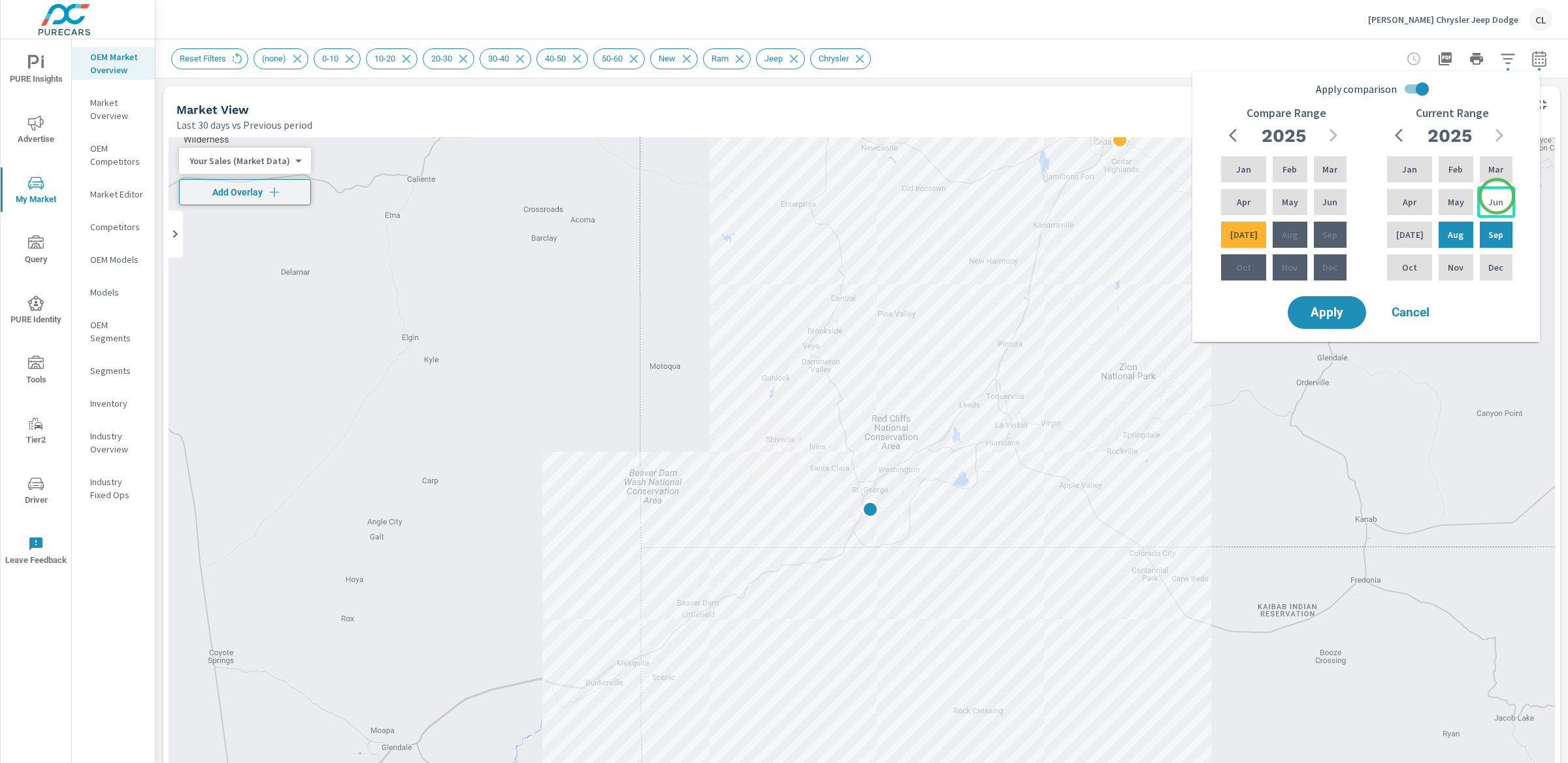
click at [1497, 196] on p "Jun" at bounding box center [1495, 202] width 15 height 13
click at [1458, 227] on div "Aug" at bounding box center [1456, 234] width 39 height 31
click at [1318, 167] on div "Mar" at bounding box center [1330, 169] width 38 height 31
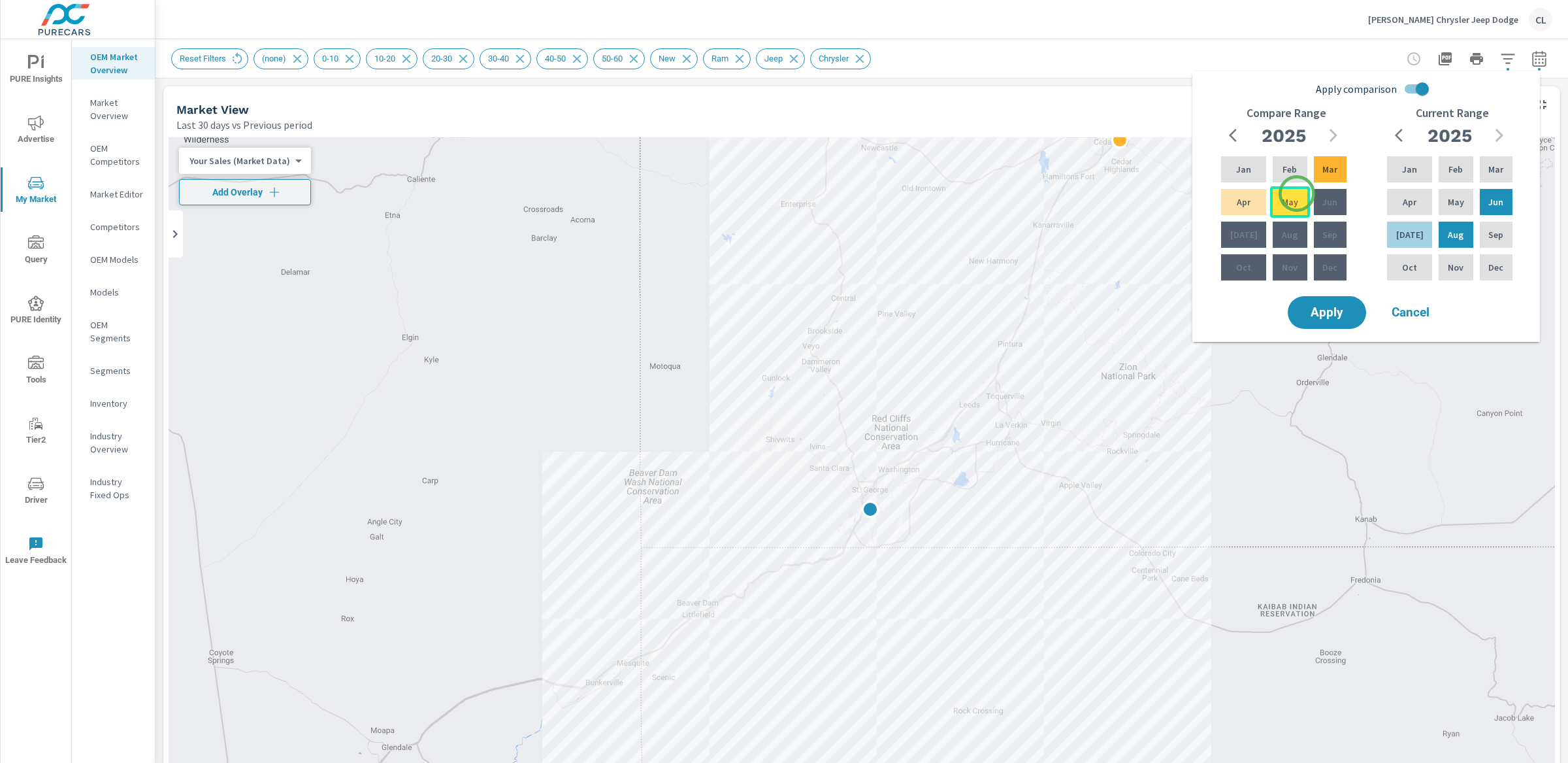
click at [1292, 200] on div "May" at bounding box center [1289, 202] width 39 height 31
click at [1292, 201] on div "May" at bounding box center [1289, 202] width 39 height 31
click at [1342, 311] on span "Apply" at bounding box center [1327, 312] width 54 height 12
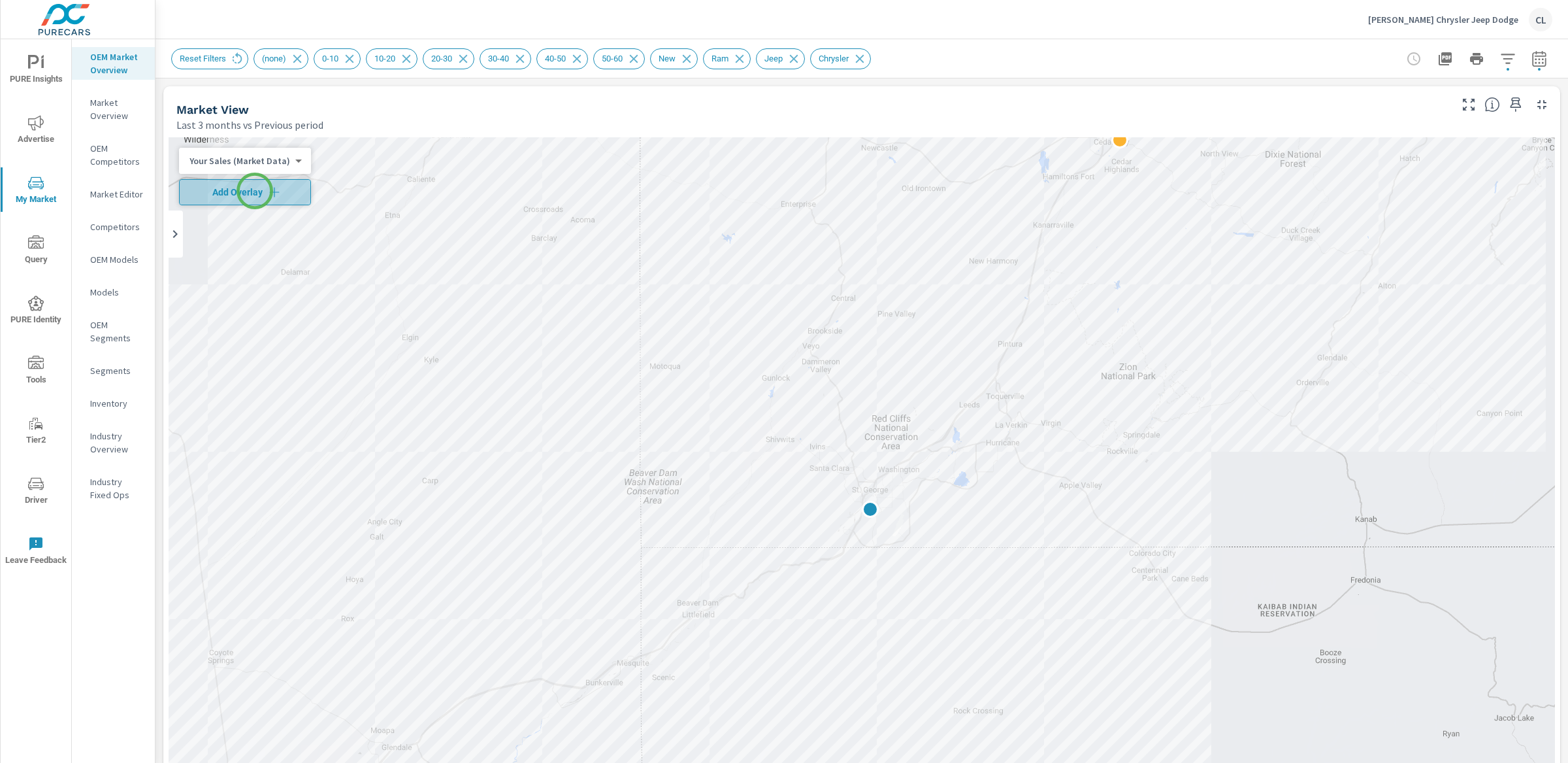
click at [255, 191] on span "Add Overlay" at bounding box center [245, 192] width 120 height 13
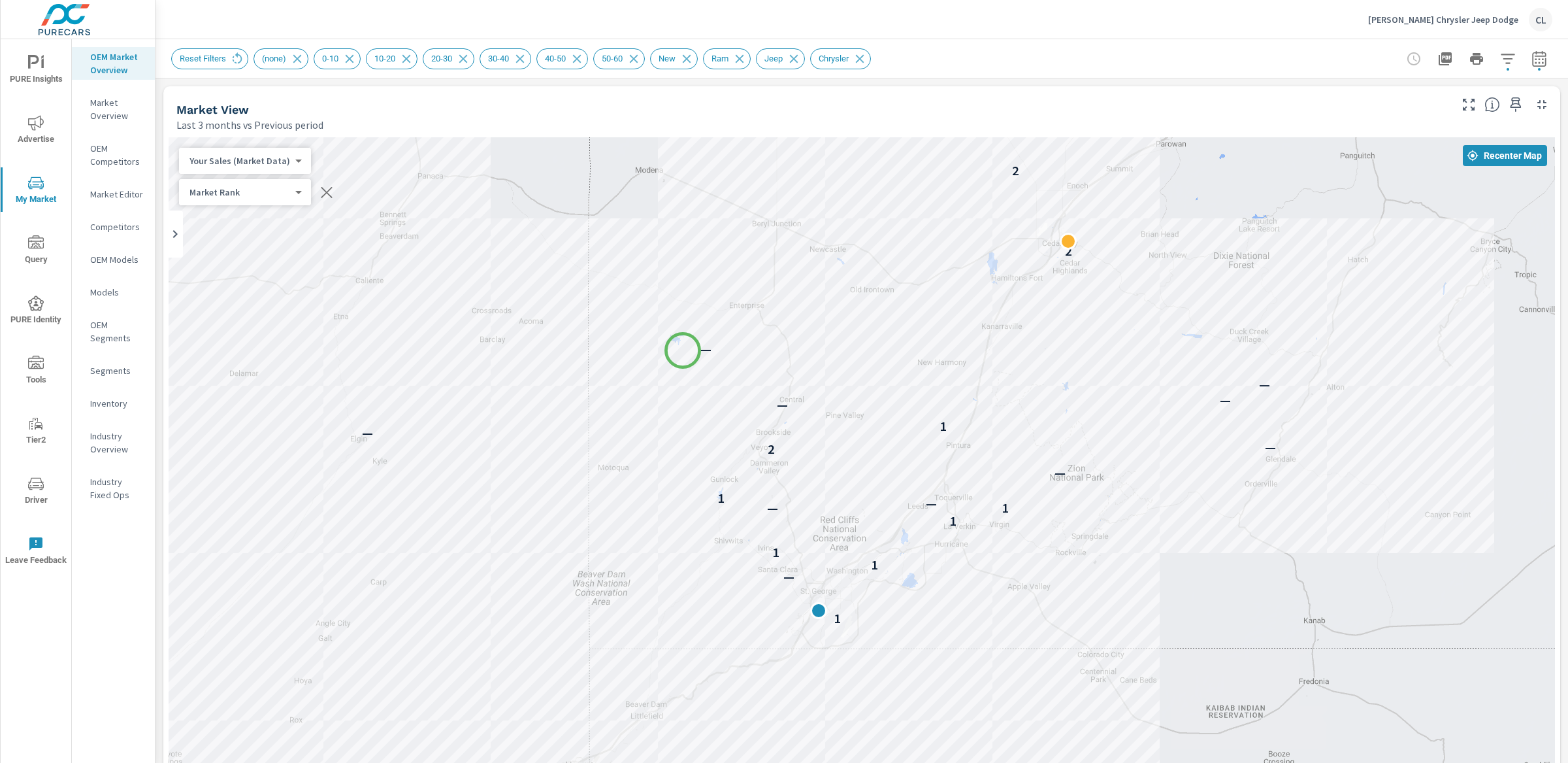
drag, startPoint x: 735, startPoint y: 246, endPoint x: 683, endPoint y: 351, distance: 117.2
click at [683, 351] on div "2 — — — — 1 — 1 1 1 — 1 — 1 — 2 — — 1 — — — — 2 2 —" at bounding box center [861, 500] width 1387 height 727
